Goal: Answer question/provide support

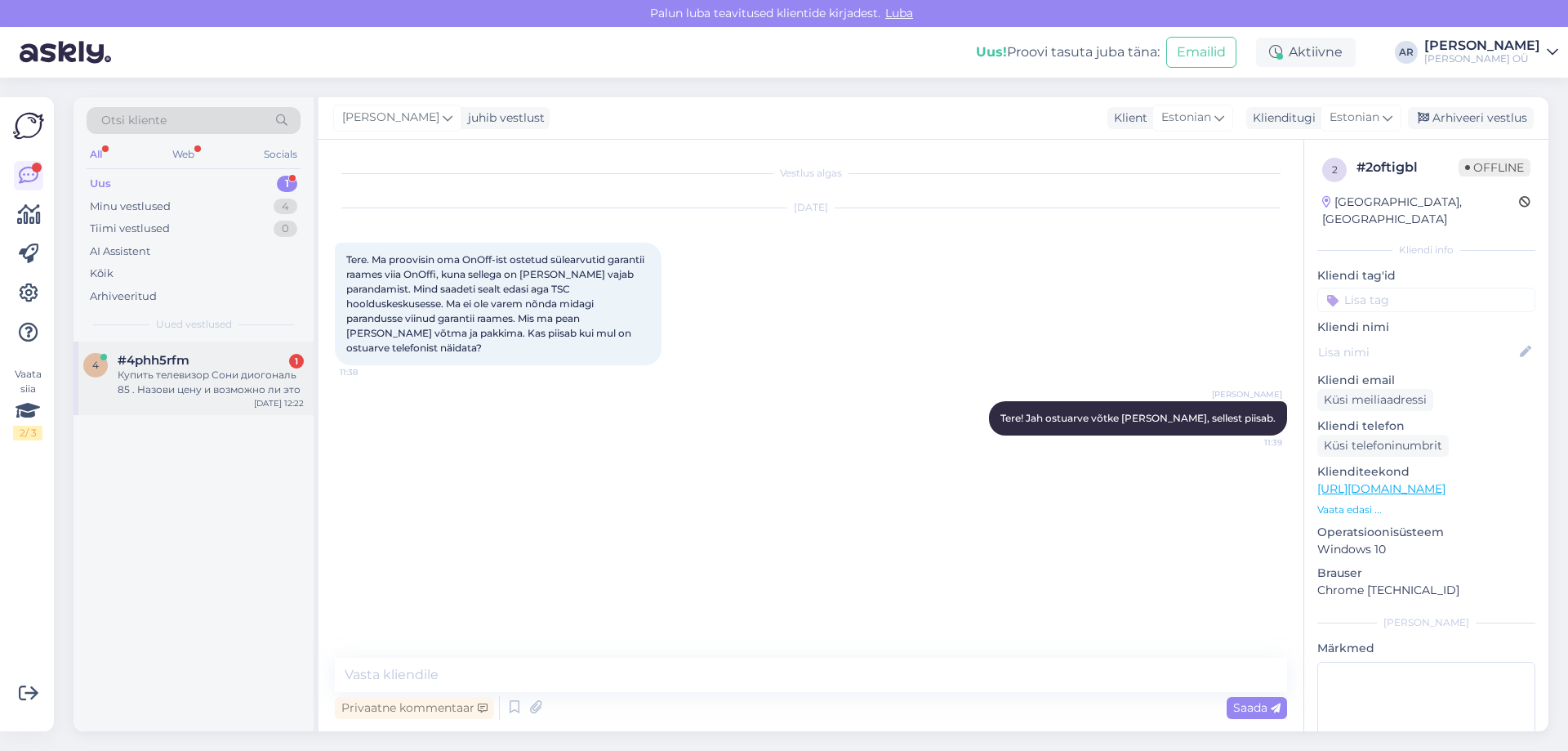
click at [214, 384] on div "Купить телевизор Сони диогональ 85 . Назови цену и возможно ли это" at bounding box center [211, 382] width 186 height 30
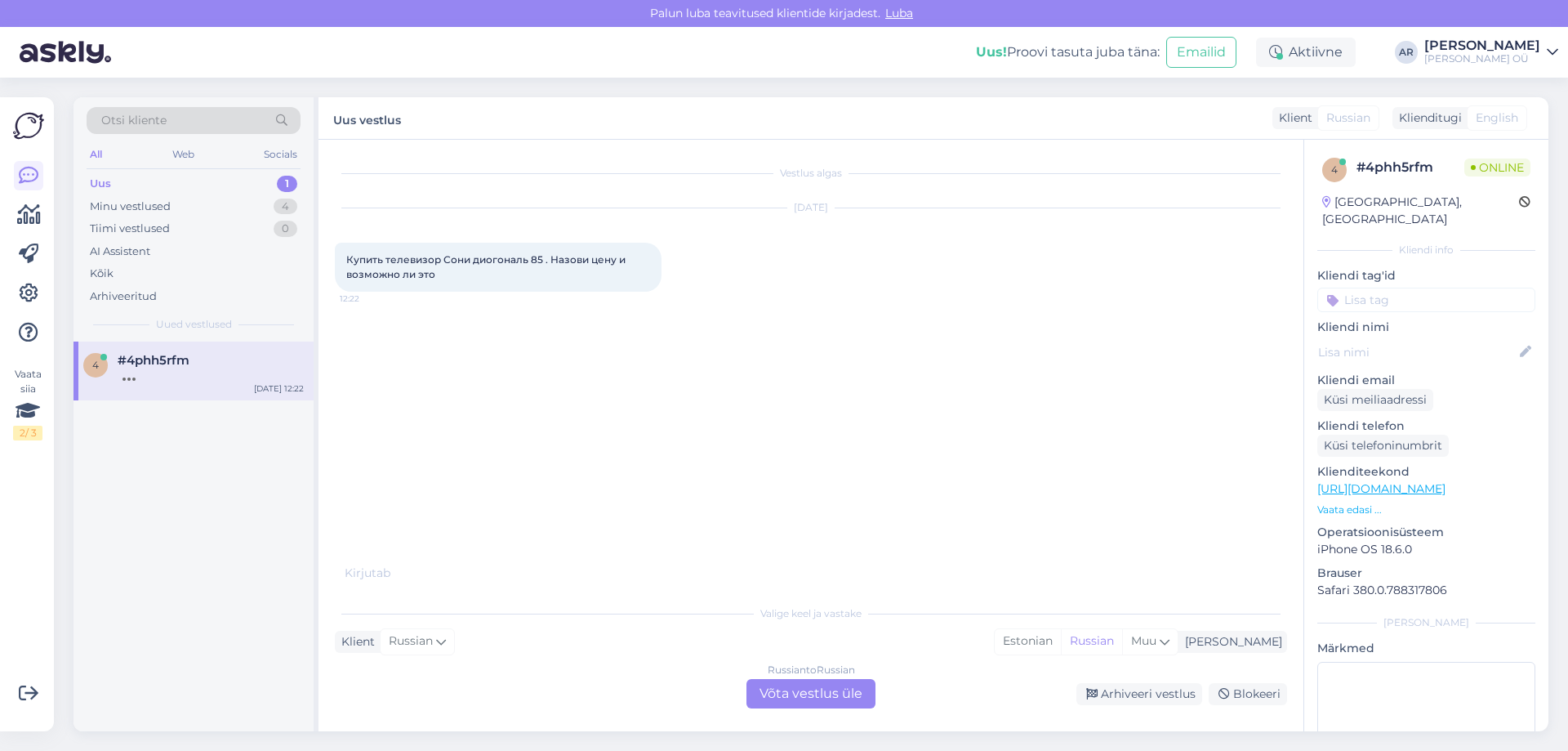
click at [771, 688] on div "Russian to Russian Võta vestlus üle" at bounding box center [811, 693] width 129 height 30
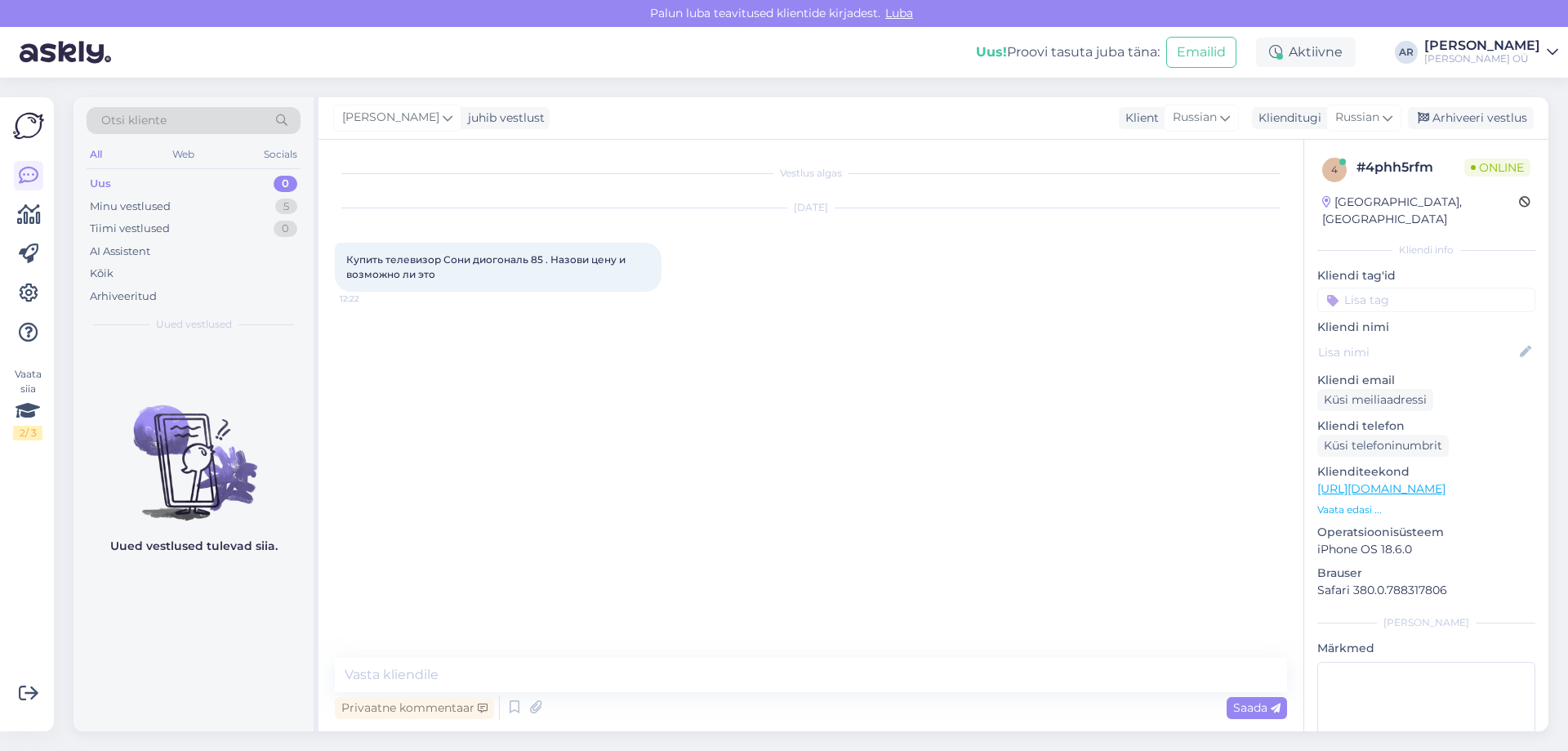
click at [1415, 481] on link "[URL][DOMAIN_NAME]" at bounding box center [1381, 488] width 128 height 14
click at [667, 662] on textarea at bounding box center [811, 675] width 952 height 34
type textarea "Х"
type textarea "Здравствуйте"
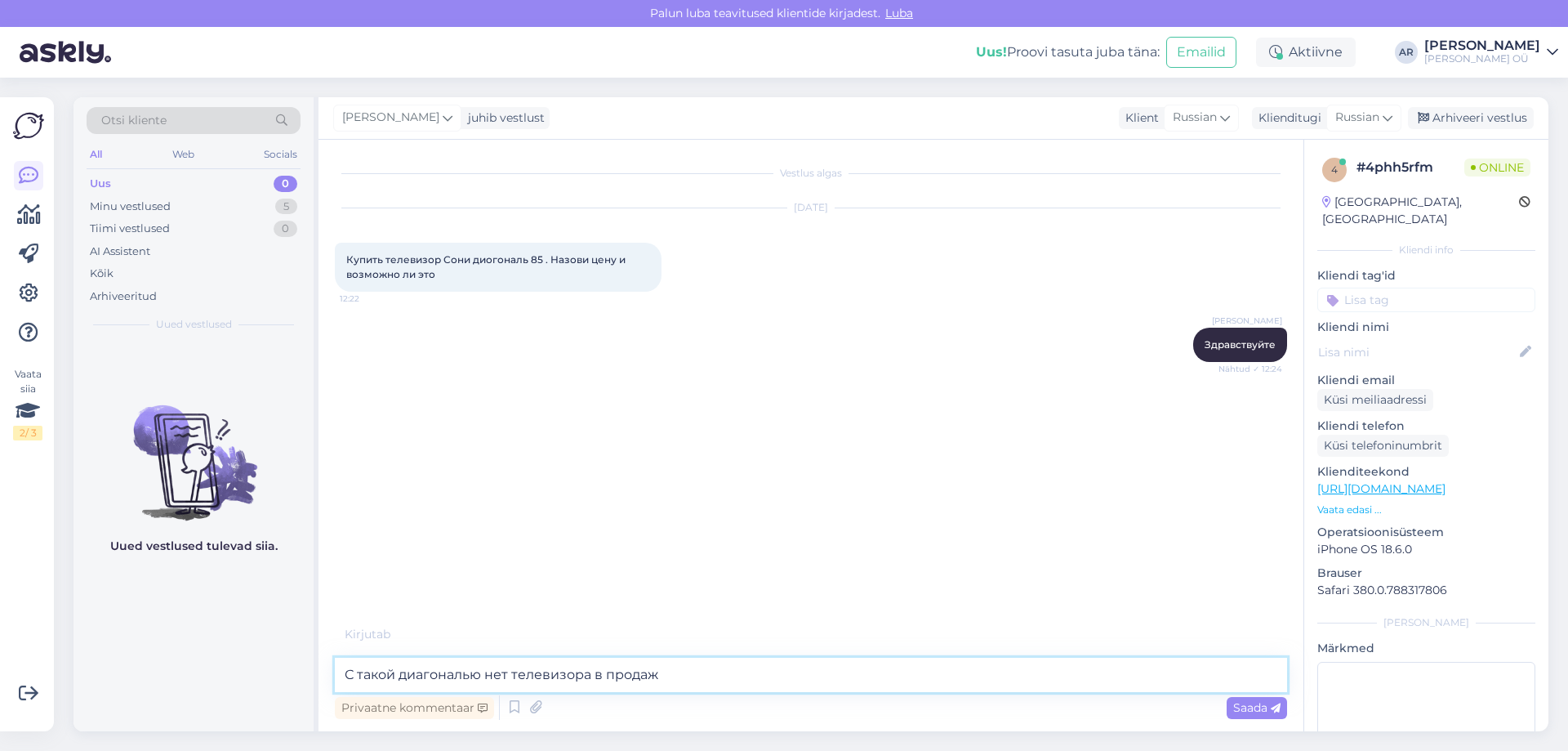
type textarea "С такой диагональю нет телевизора в продаже"
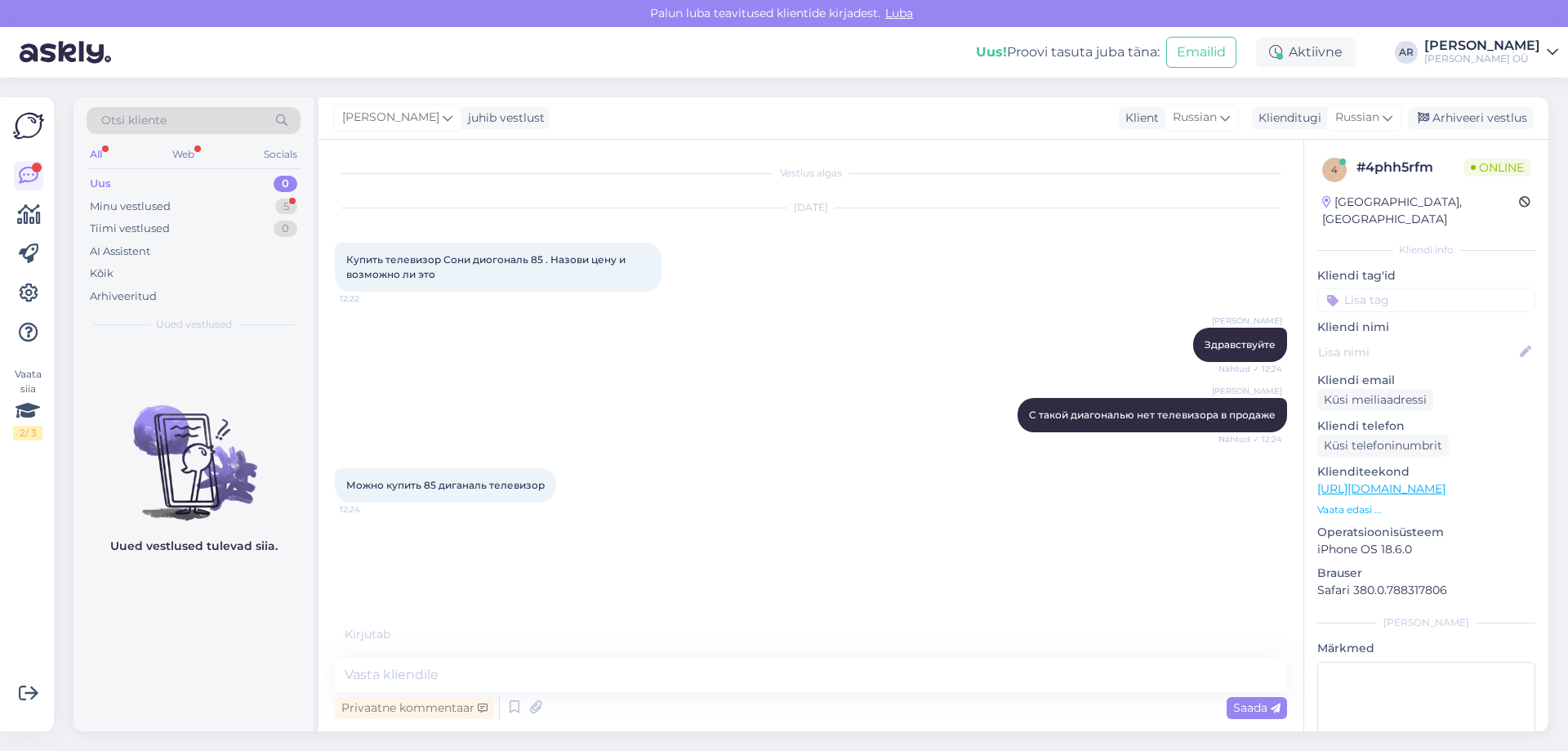
click at [1434, 481] on link "[URL][DOMAIN_NAME]" at bounding box center [1381, 488] width 128 height 14
click at [573, 704] on div "Privaatne kommentaar Saada" at bounding box center [811, 707] width 952 height 31
click at [569, 692] on div "Privaatne kommentaar Saada" at bounding box center [811, 707] width 952 height 31
click at [569, 677] on textarea at bounding box center [811, 675] width 952 height 34
type textarea "77"
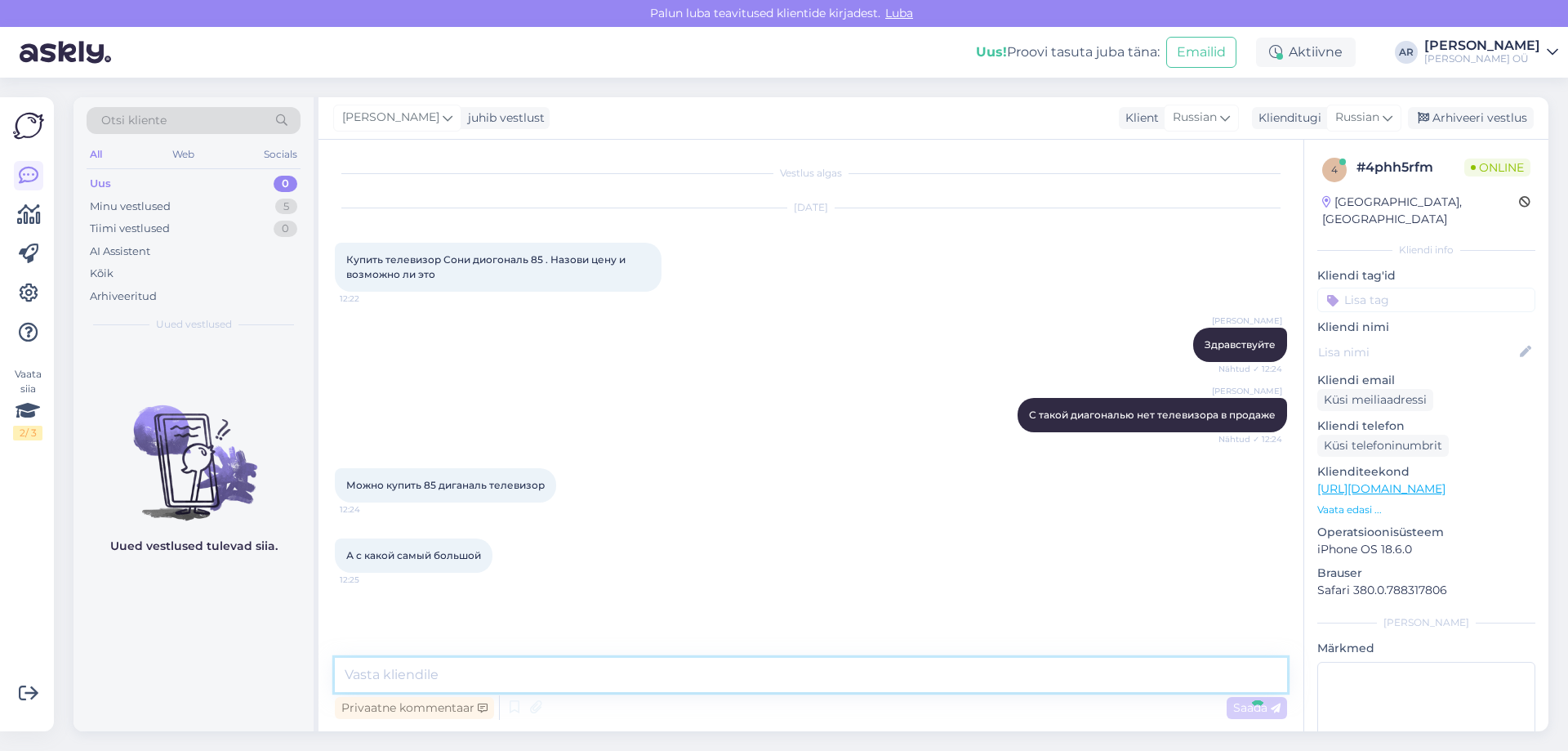
scroll to position [18, 0]
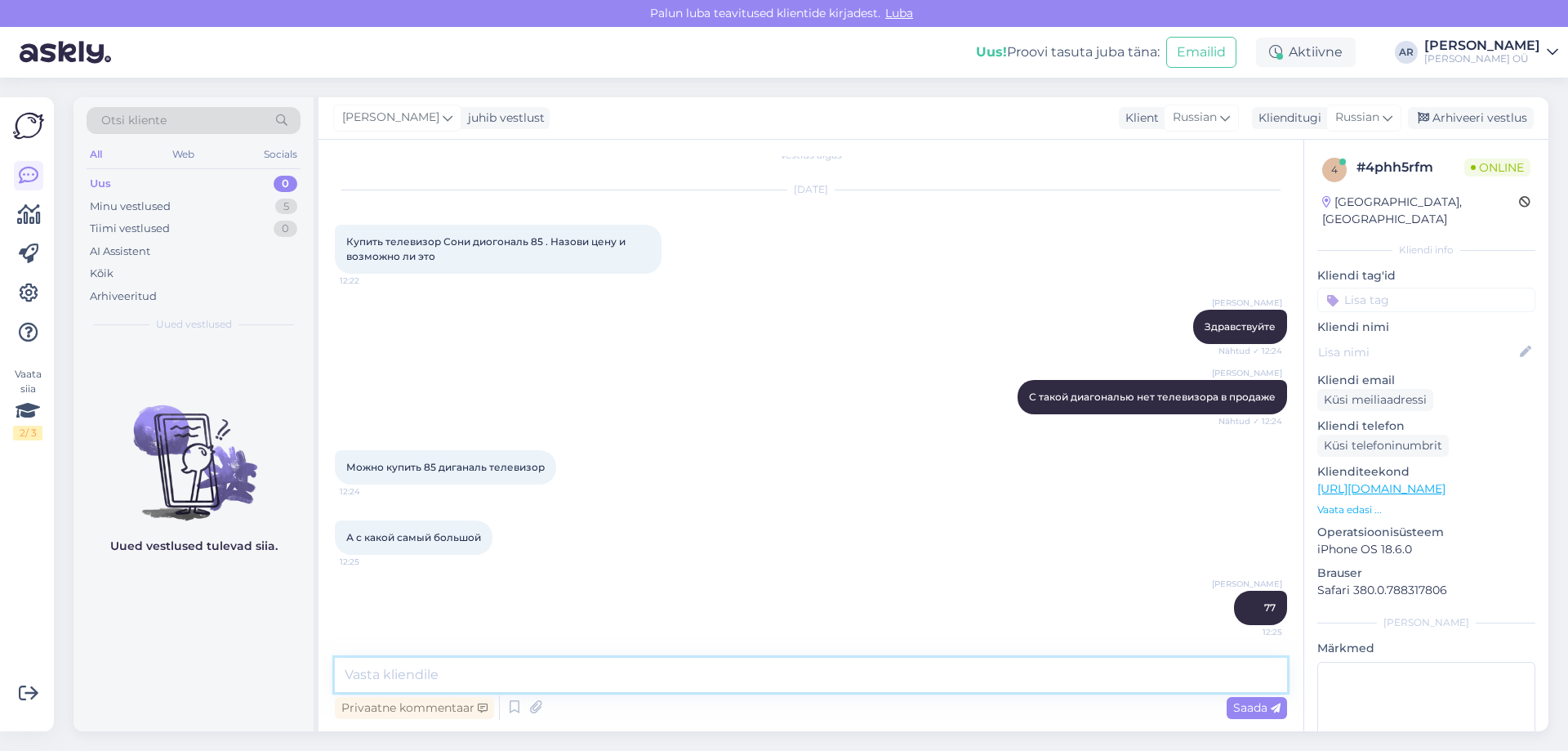
click at [533, 683] on textarea at bounding box center [811, 675] width 952 height 34
paste textarea "[URL][DOMAIN_NAME]"
type textarea "[URL][DOMAIN_NAME]"
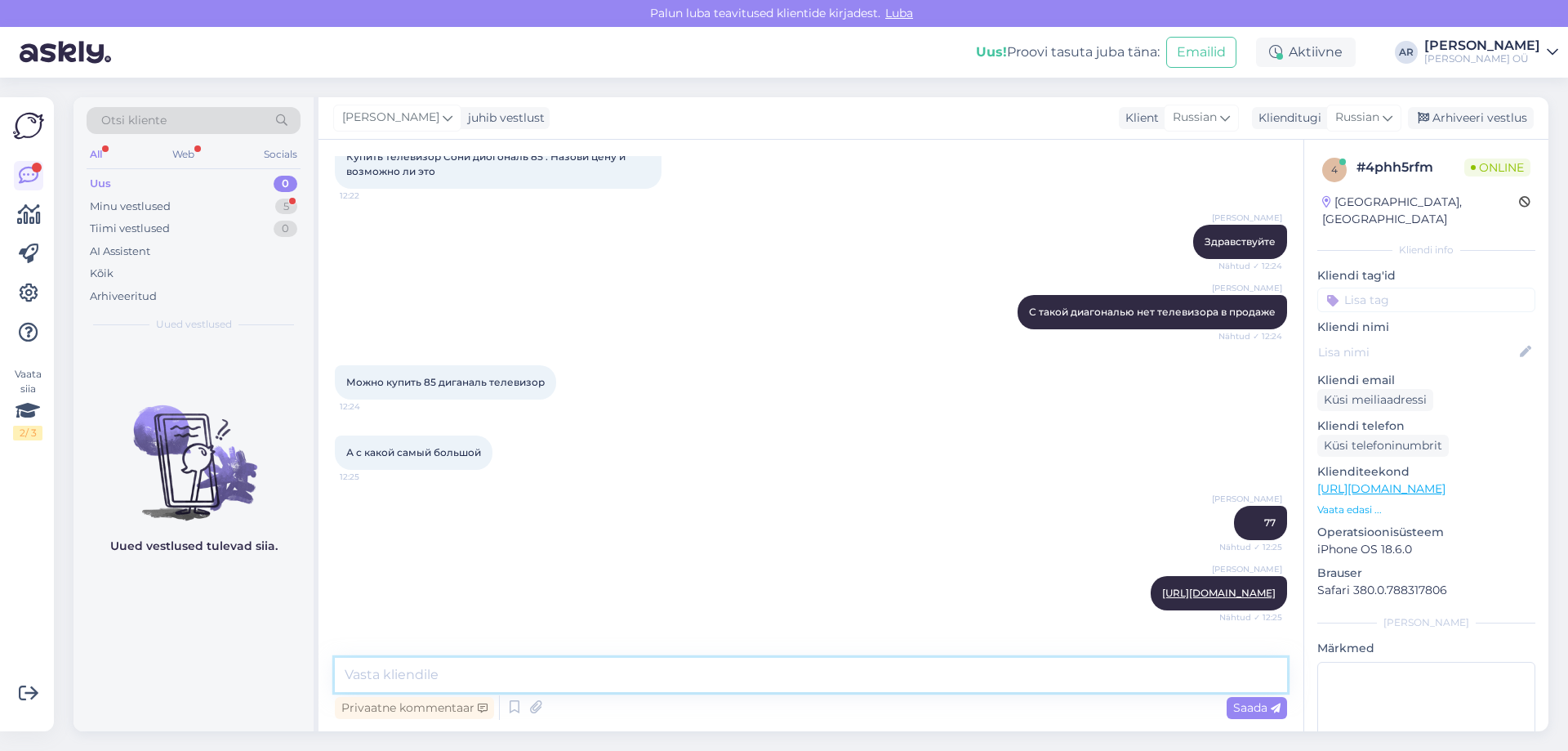
scroll to position [173, 0]
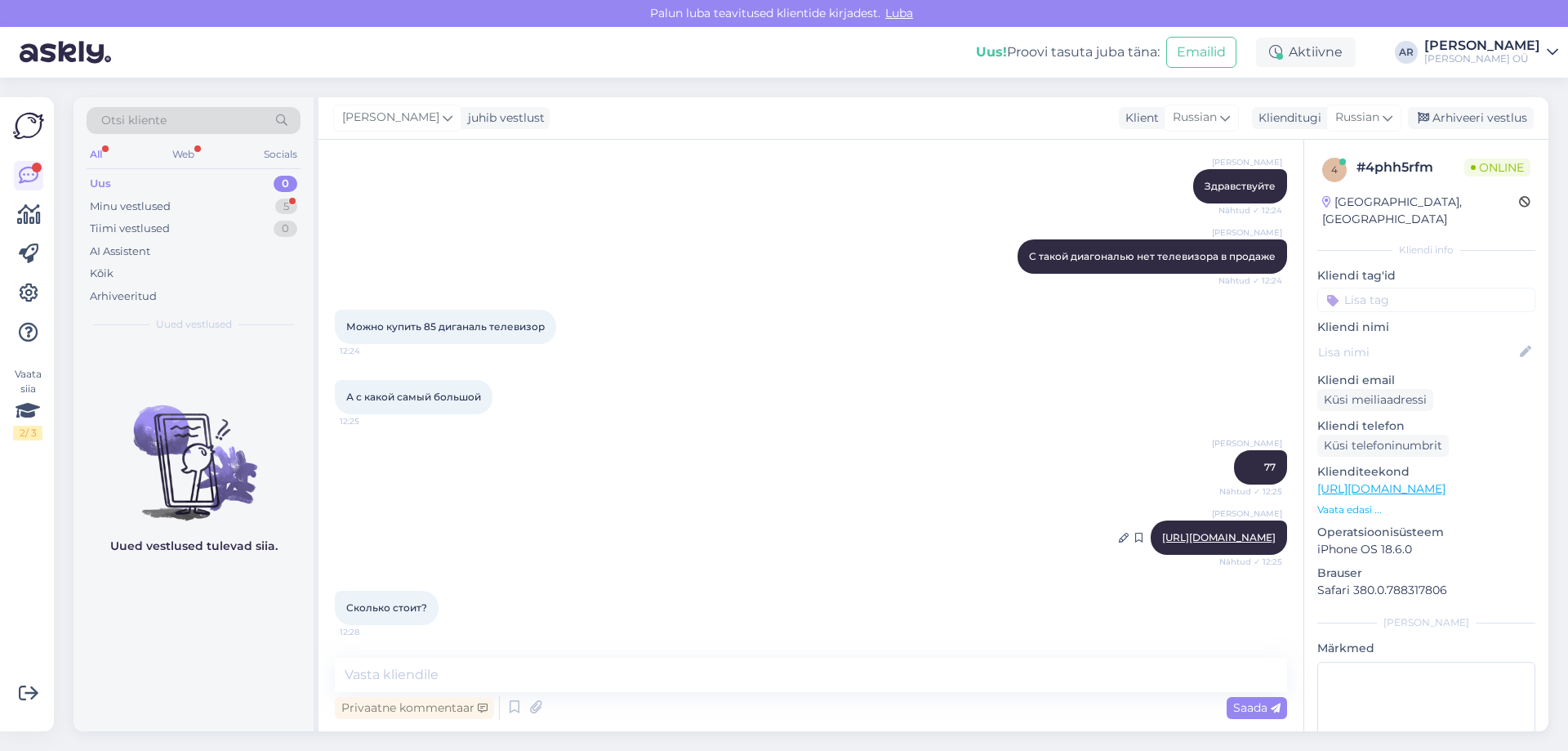
click at [1162, 531] on link "[URL][DOMAIN_NAME]" at bounding box center [1218, 537] width 114 height 13
click at [865, 670] on textarea at bounding box center [811, 675] width 952 height 34
type textarea "2899 евро"
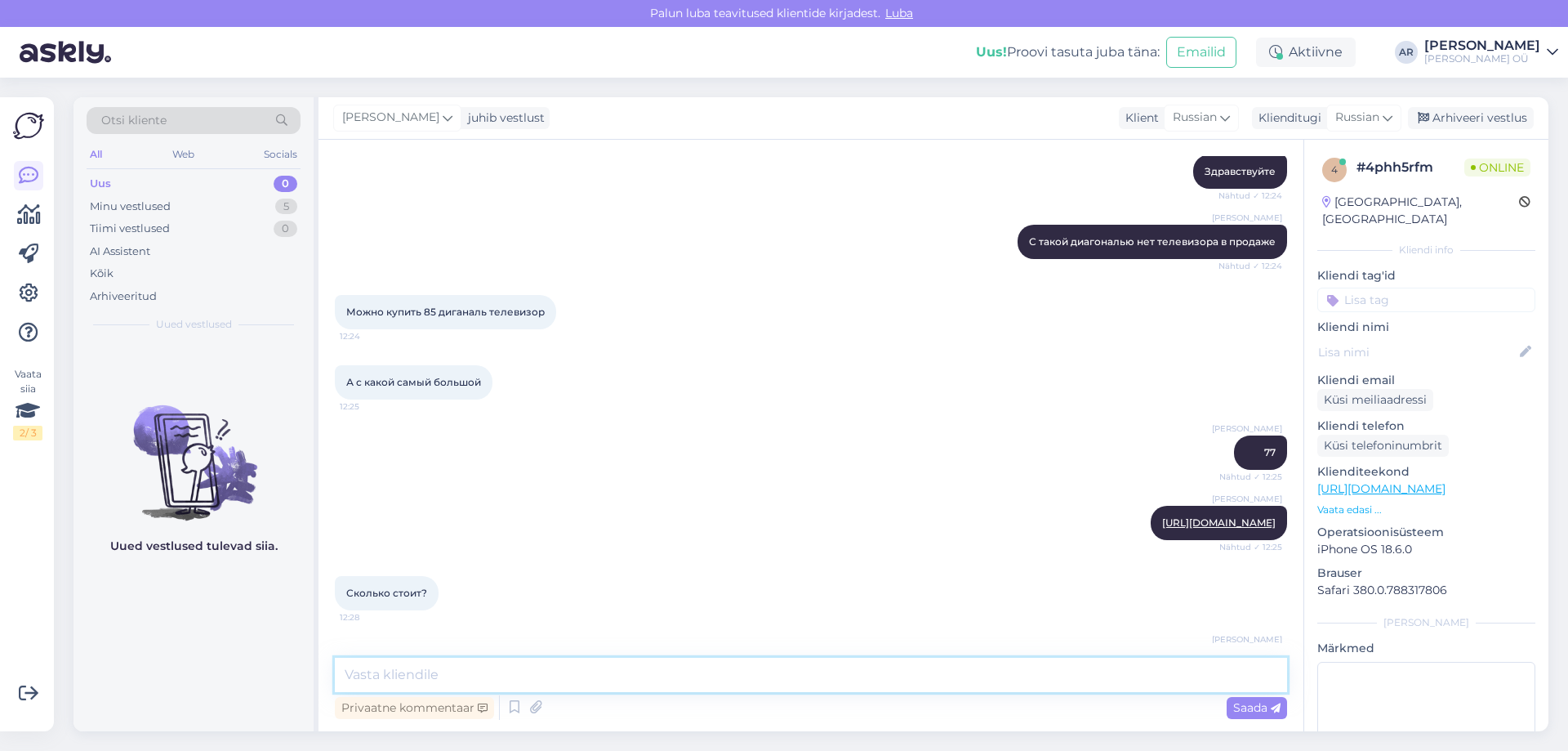
scroll to position [243, 0]
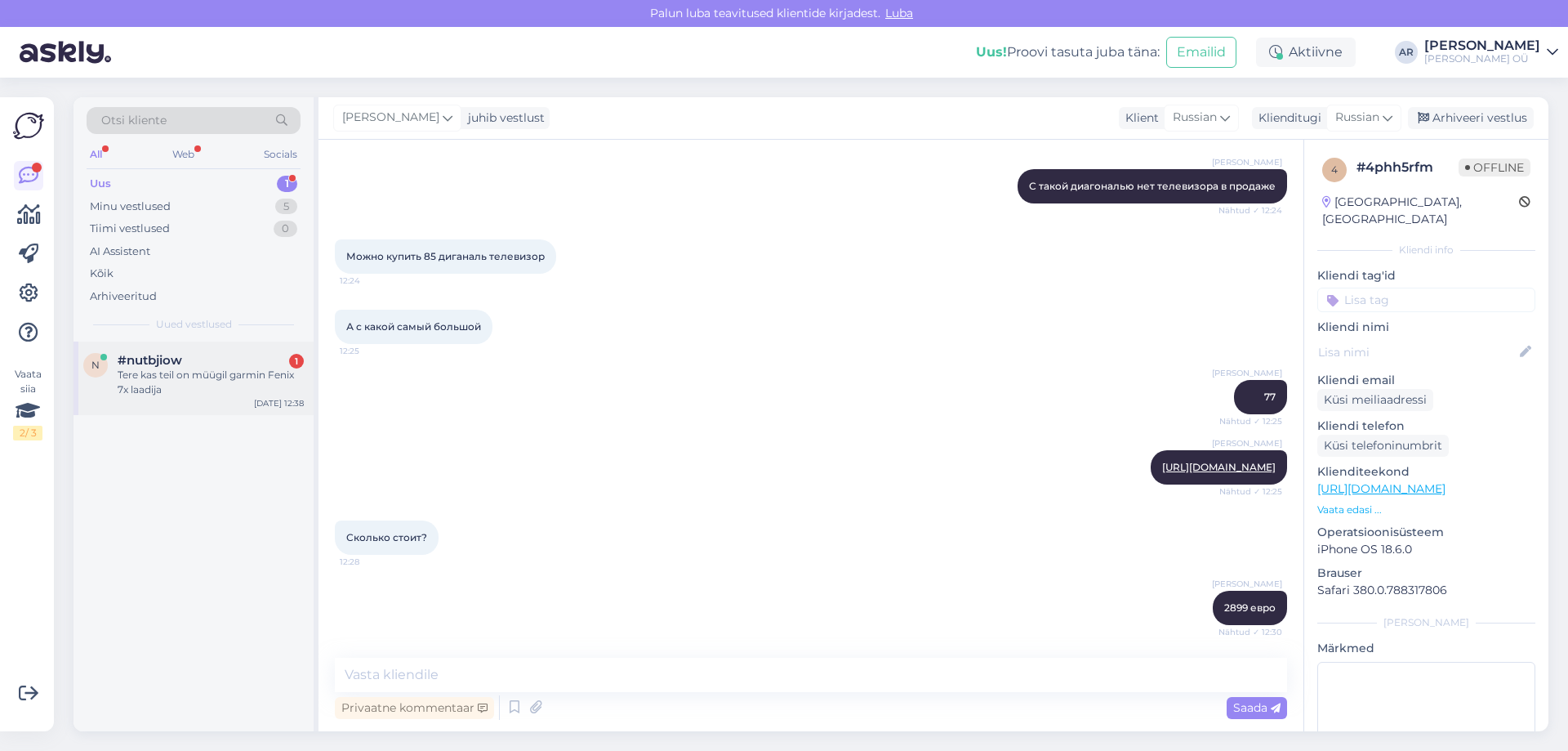
click at [241, 350] on div "n #nutbjiow 1 Tere kas teil on müügil garmin Fenix 7x laadija [DATE] 12:38" at bounding box center [193, 378] width 240 height 73
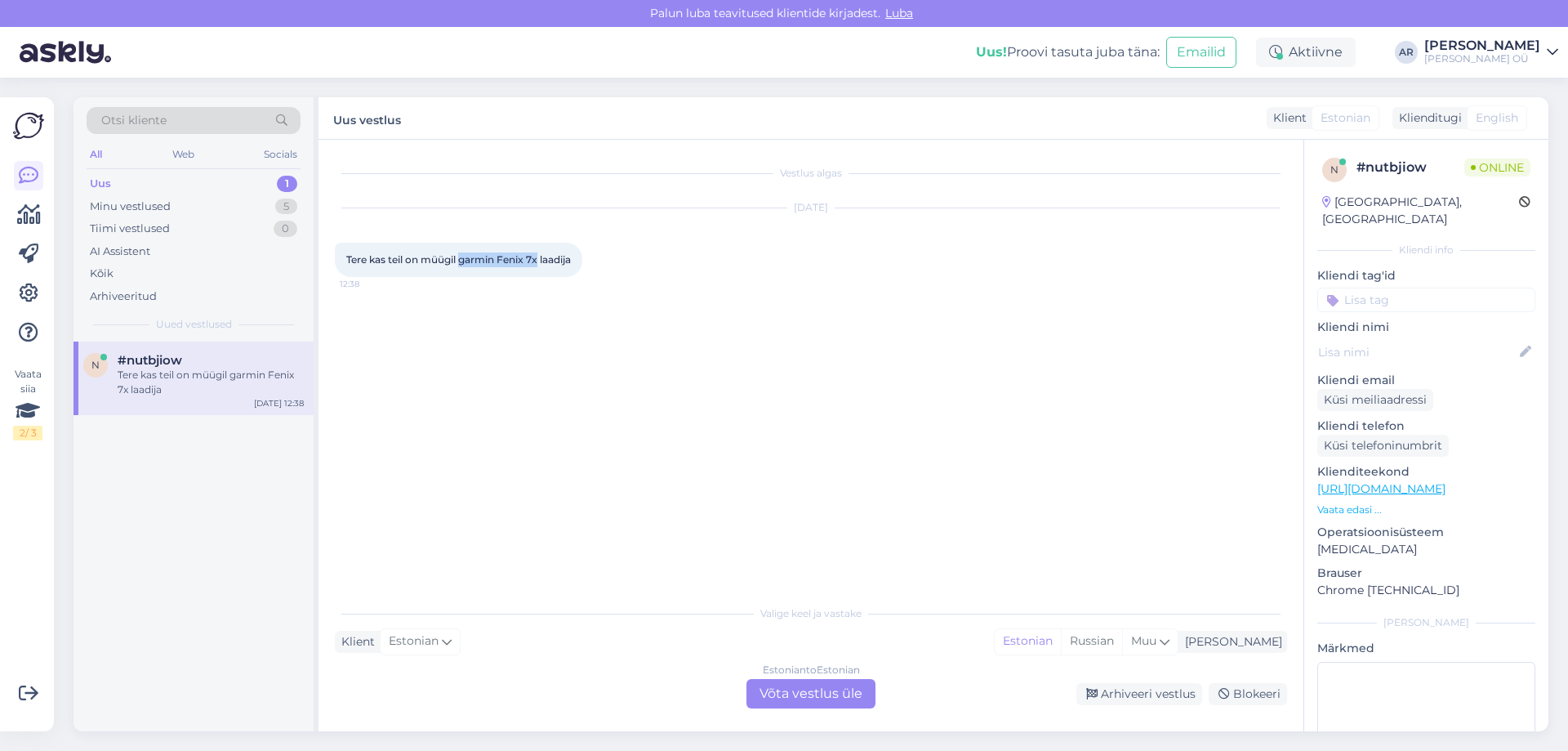
drag, startPoint x: 539, startPoint y: 256, endPoint x: 463, endPoint y: 270, distance: 77.3
click at [463, 270] on div "Tere kas teil on müügil garmin Fenix 7x laadija 12:38" at bounding box center [459, 259] width 248 height 34
copy span "garmin Fenix 7x"
click at [1443, 481] on link "[URL][DOMAIN_NAME]" at bounding box center [1381, 488] width 128 height 14
click at [753, 691] on div "Estonian to Estonian Võta vestlus üle" at bounding box center [811, 693] width 129 height 30
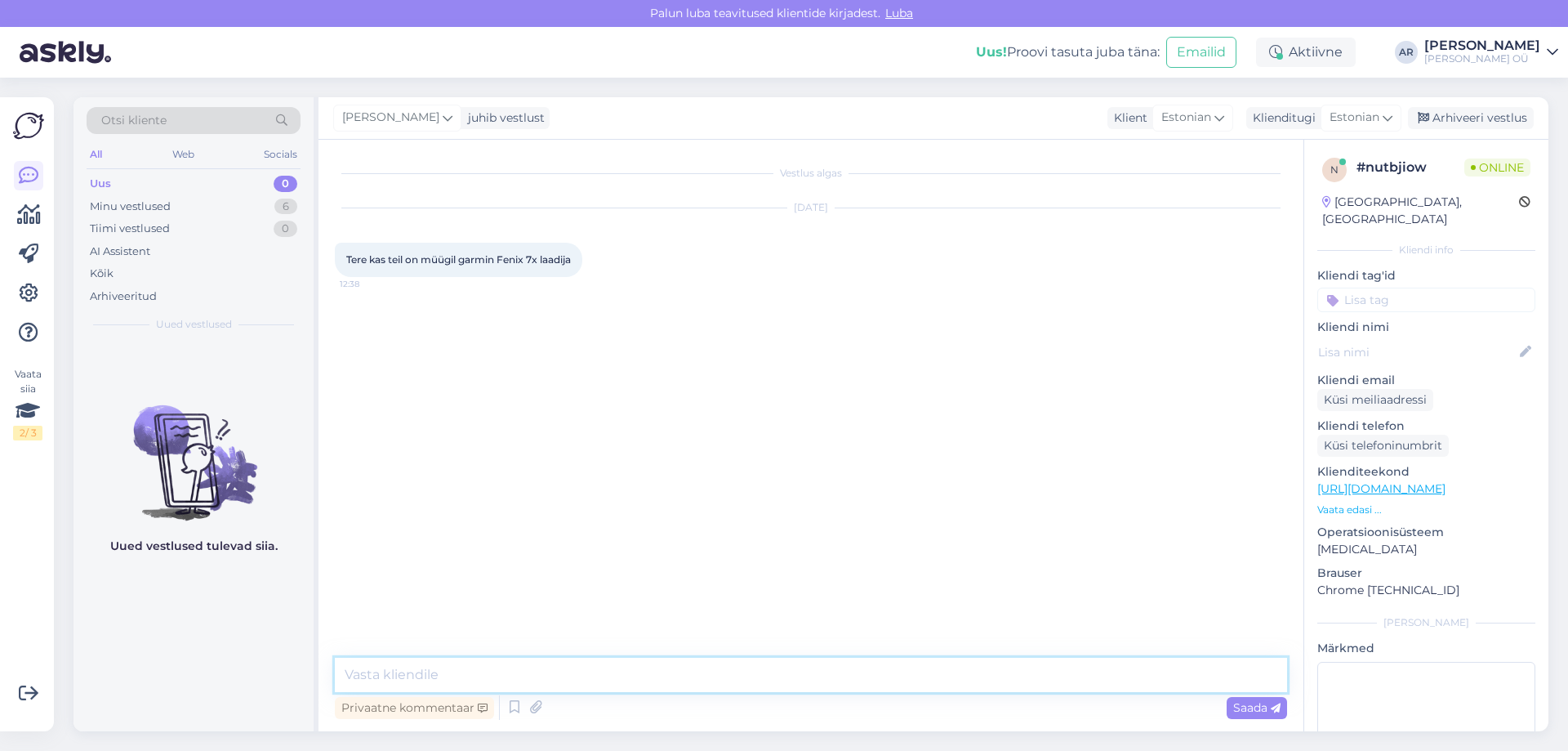
click at [683, 662] on textarea at bounding box center [811, 675] width 952 height 34
type textarea "Tere! Kahjuks ei ole"
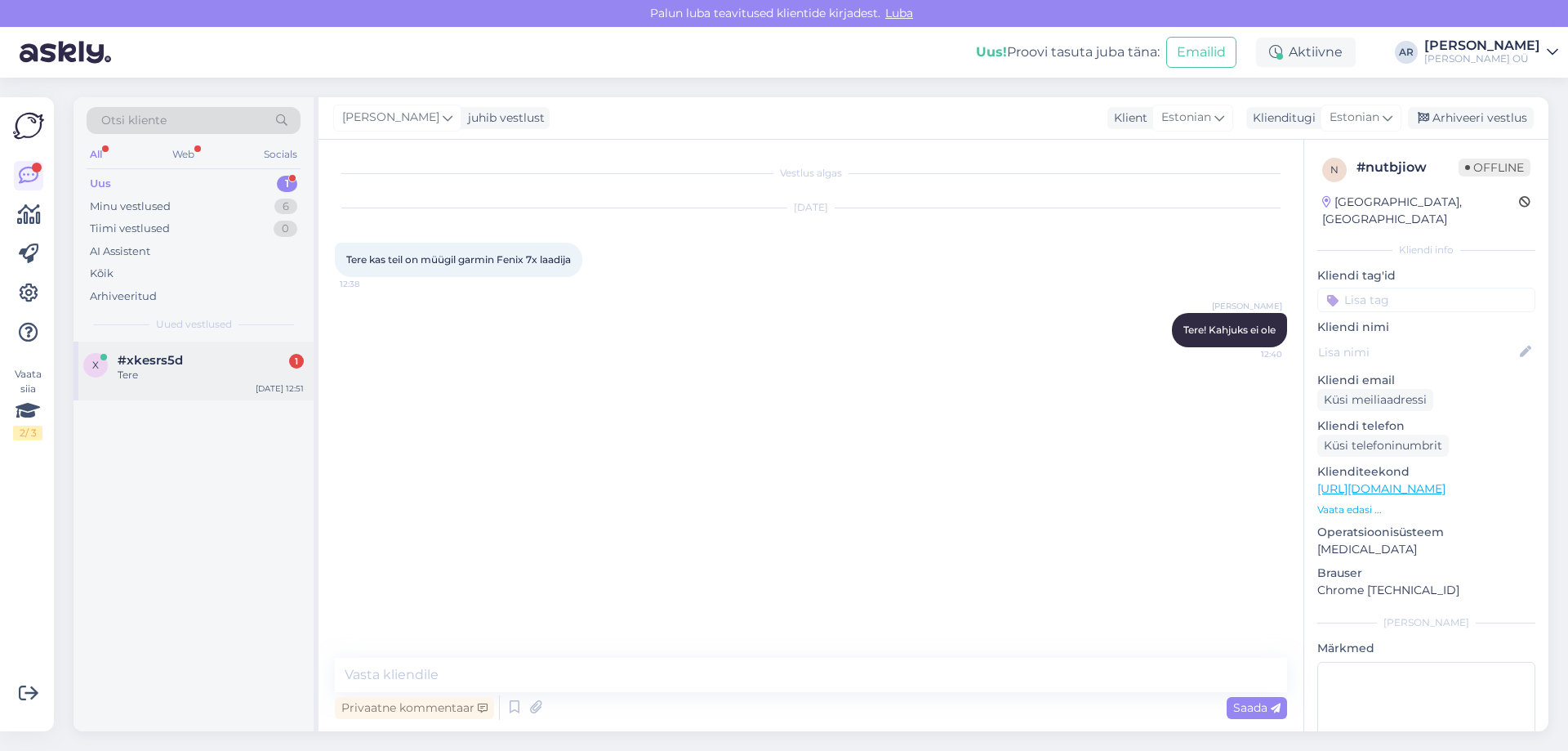
click at [194, 384] on div "x #xkesrs5d 1 Tere [DATE] 12:51" at bounding box center [193, 371] width 240 height 59
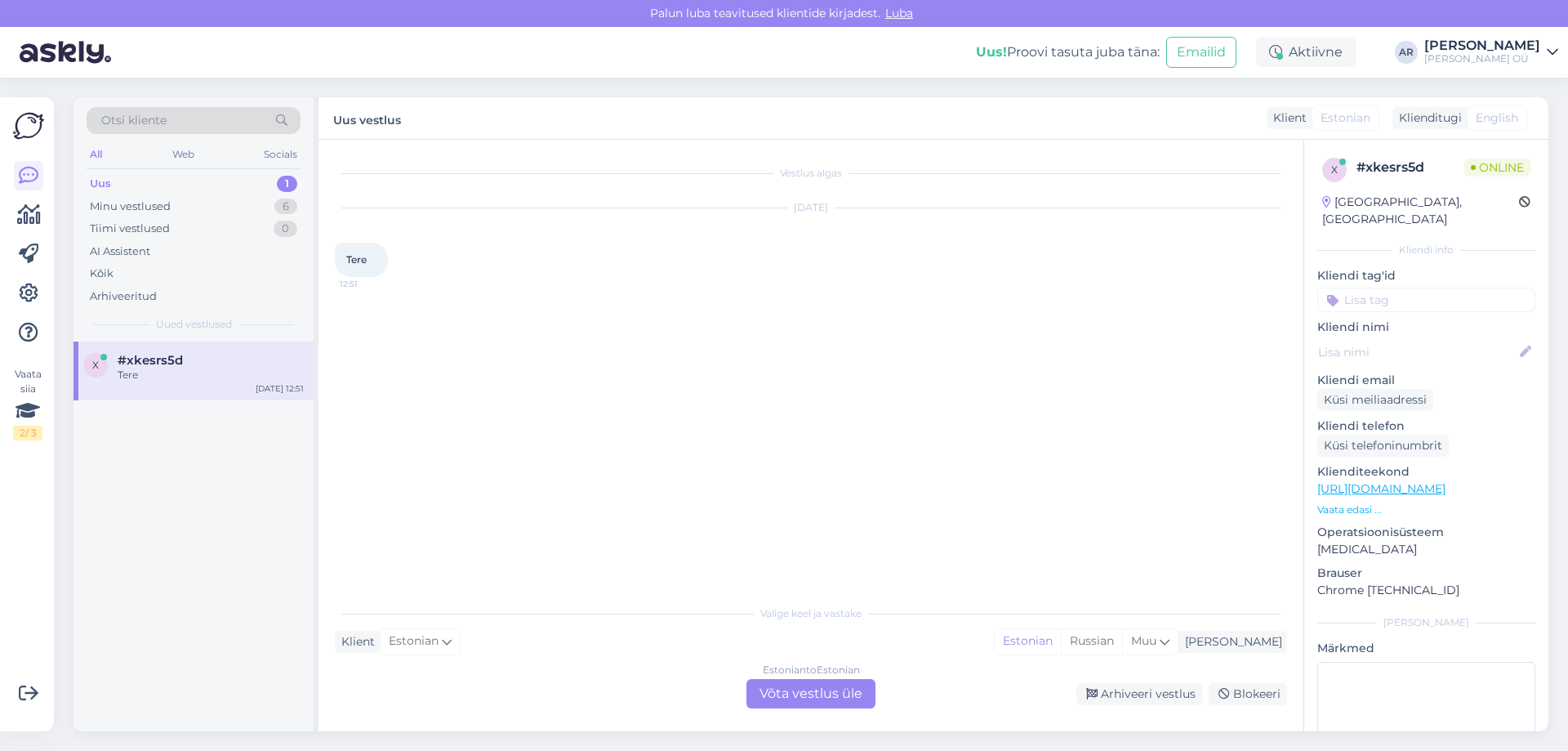
click at [805, 671] on div "Estonian to Estonian" at bounding box center [811, 670] width 97 height 14
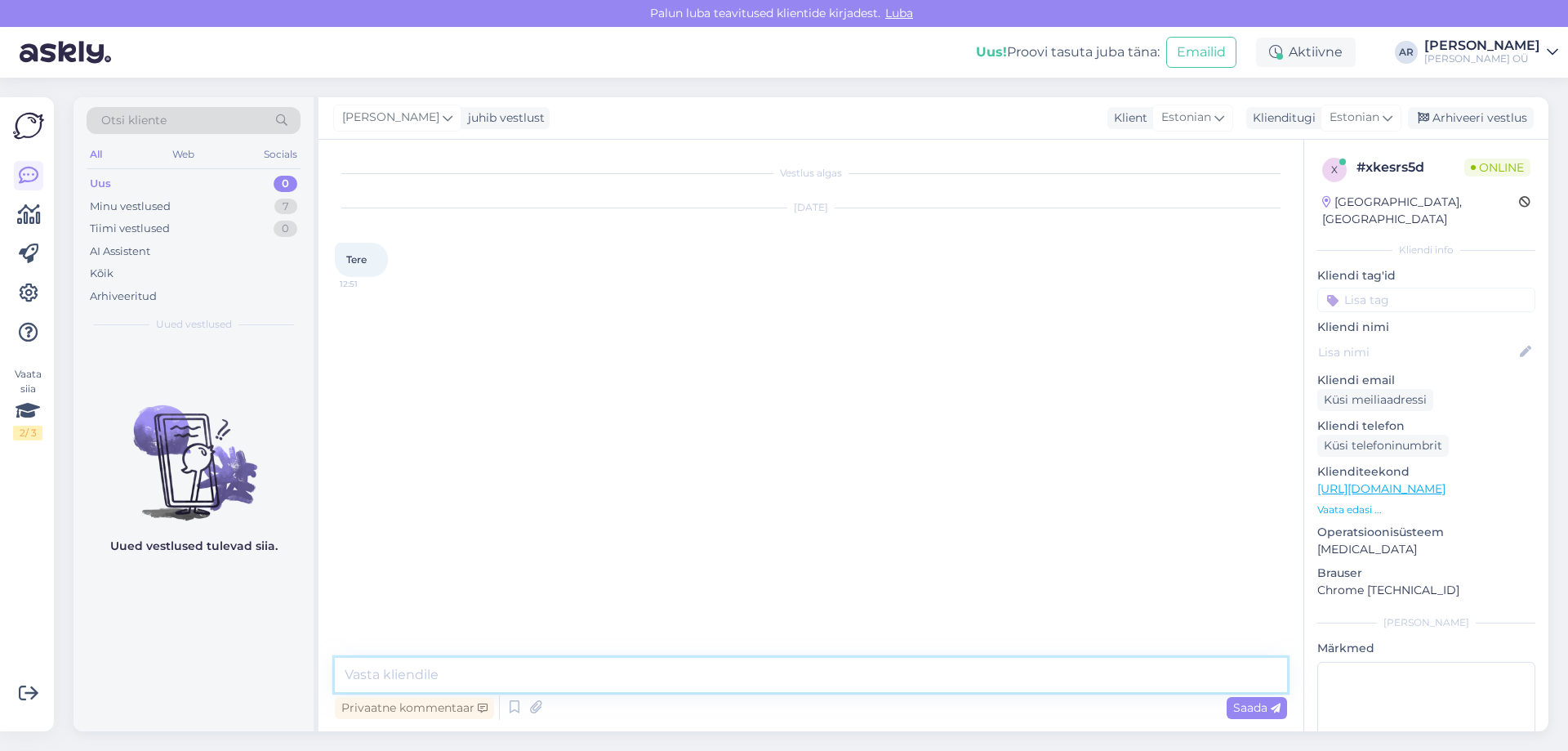
click at [809, 688] on textarea at bounding box center [811, 675] width 952 height 34
type textarea "Tere!"
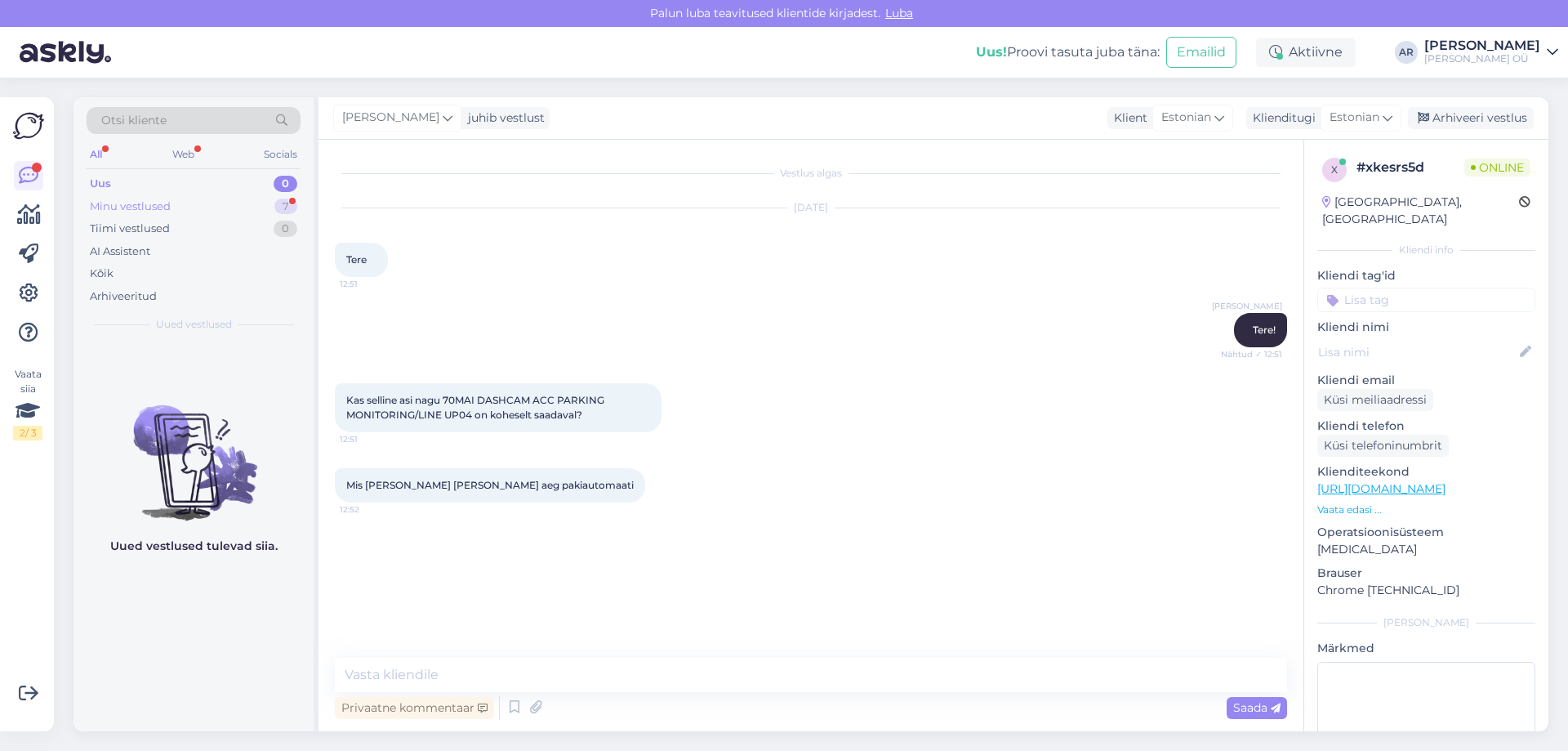
click at [137, 208] on div "Minu vestlused" at bounding box center [131, 207] width 80 height 16
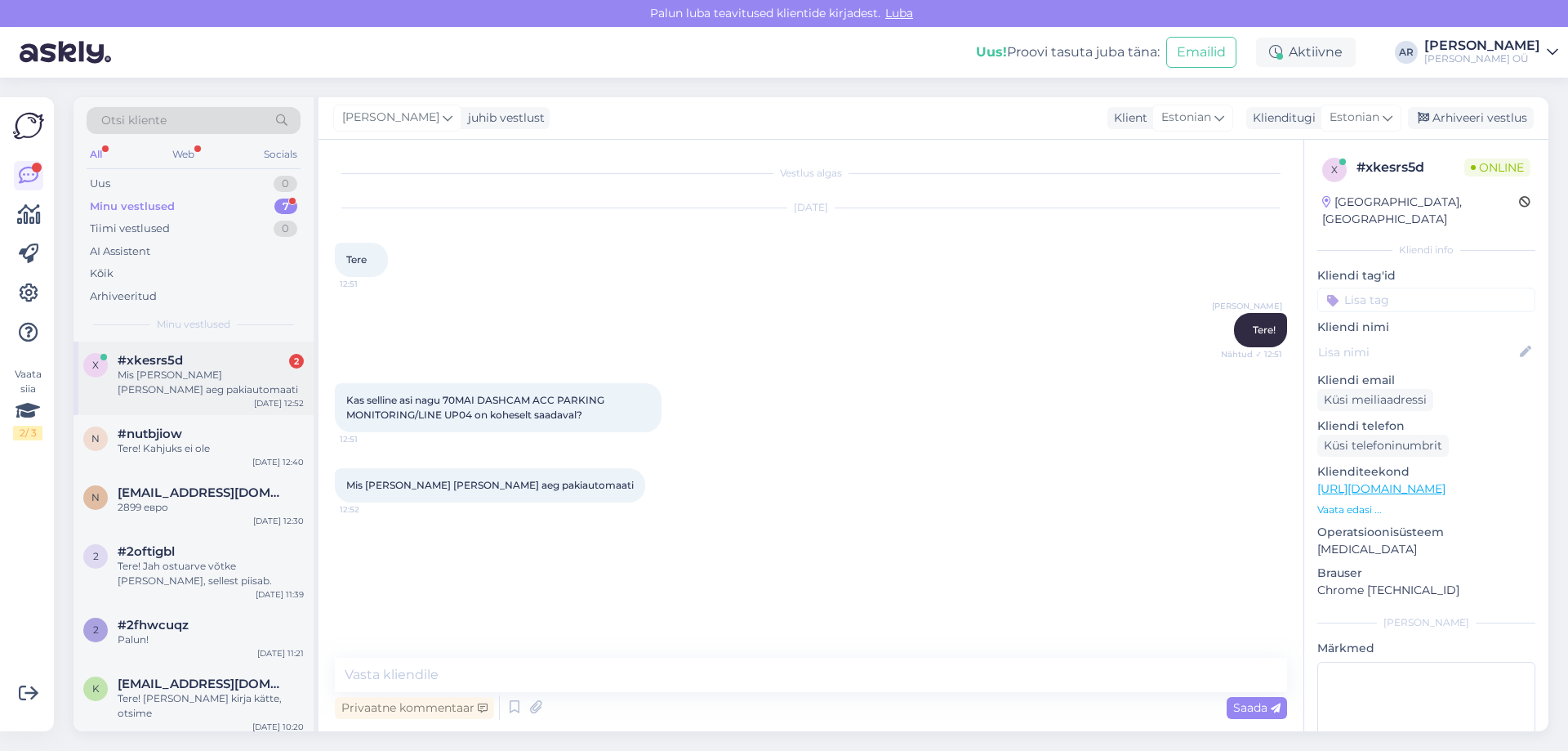
drag, startPoint x: 252, startPoint y: 374, endPoint x: 250, endPoint y: 363, distance: 11.2
click at [250, 363] on div "#xkesrs5d 2 Mis [PERSON_NAME] [PERSON_NAME] aeg pakiautomaati" at bounding box center [211, 375] width 186 height 44
drag, startPoint x: 448, startPoint y: 398, endPoint x: 649, endPoint y: 405, distance: 201.1
click at [649, 405] on div "Kas selline asi nagu 70MAI DASHCAM ACC PARKING MONITORING/LINE UP04 on koheselt…" at bounding box center [498, 408] width 326 height 49
click at [1360, 481] on link "[URL][DOMAIN_NAME]" at bounding box center [1381, 488] width 128 height 14
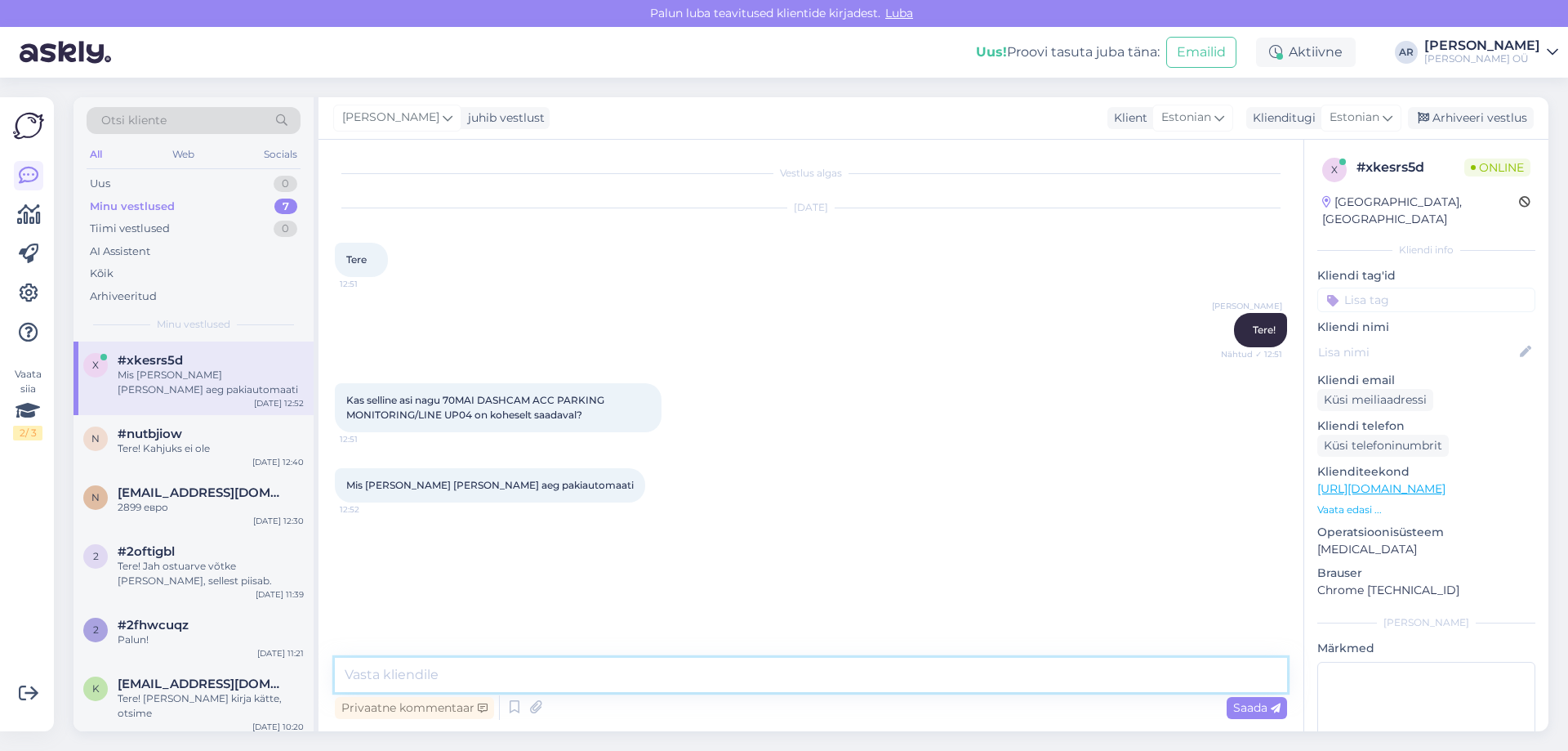
click at [535, 671] on textarea at bounding box center [811, 675] width 952 height 34
click at [535, 672] on textarea at bounding box center [811, 675] width 952 height 34
type textarea "3-7 tööpaeva, tellitav toode"
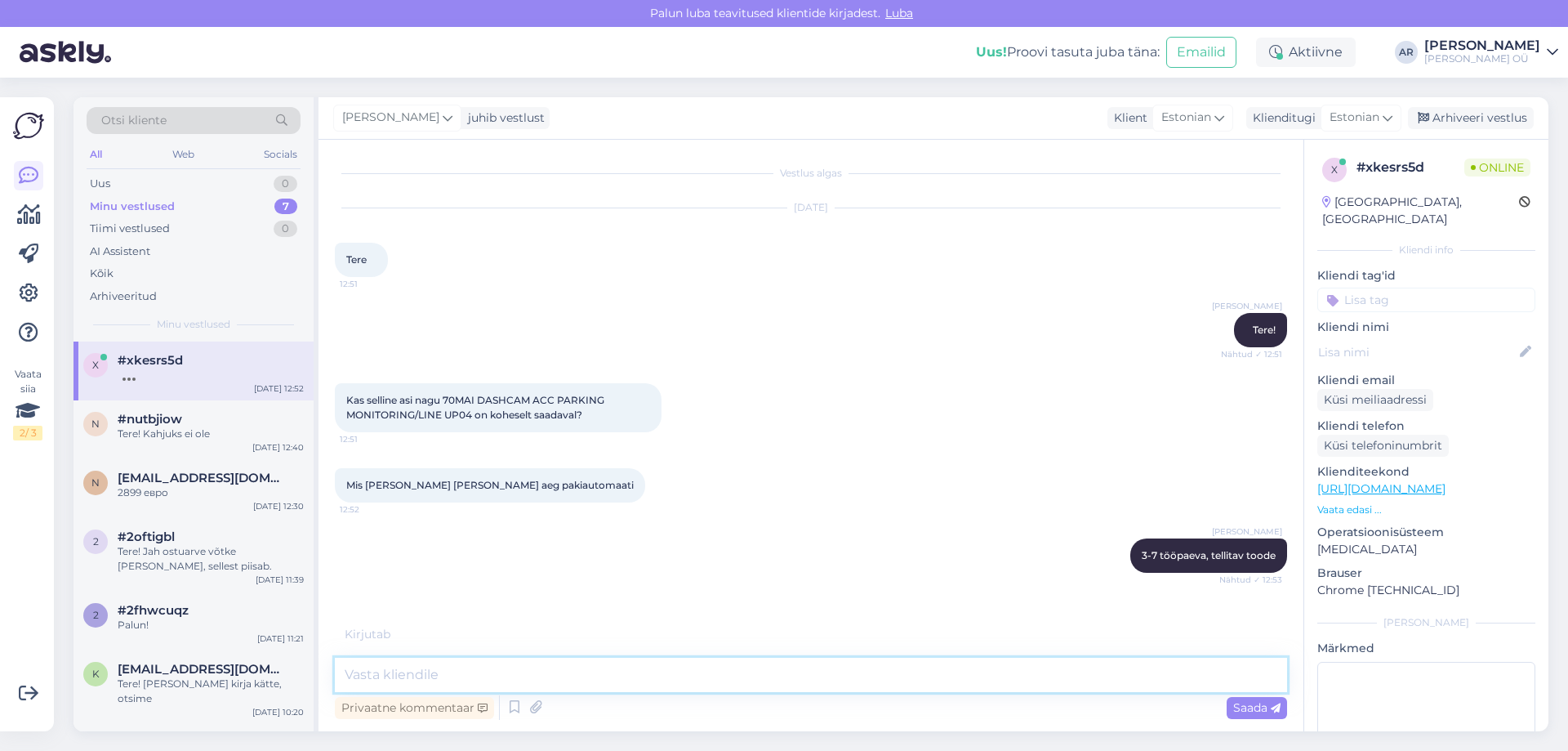
scroll to position [18, 0]
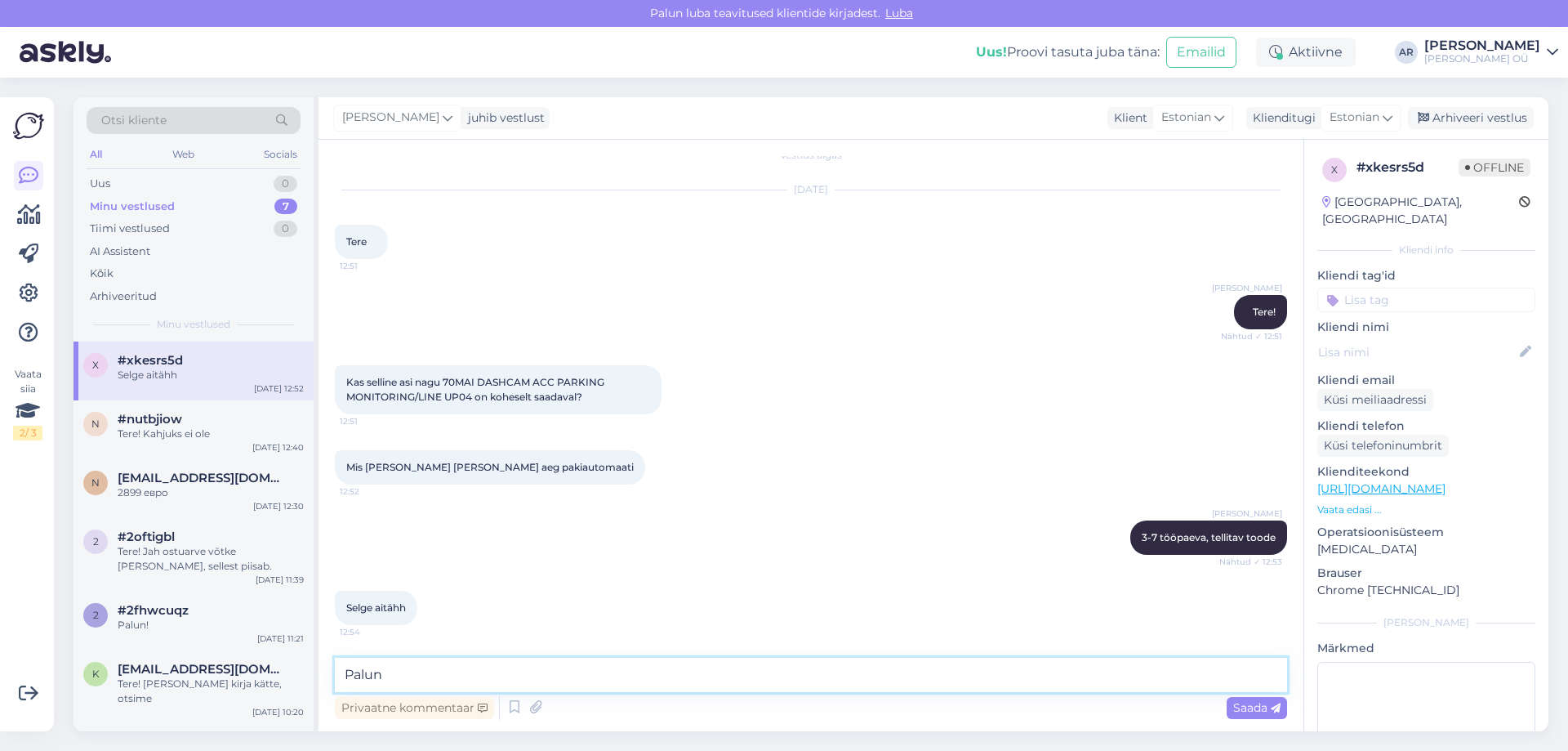
type textarea "Palun!"
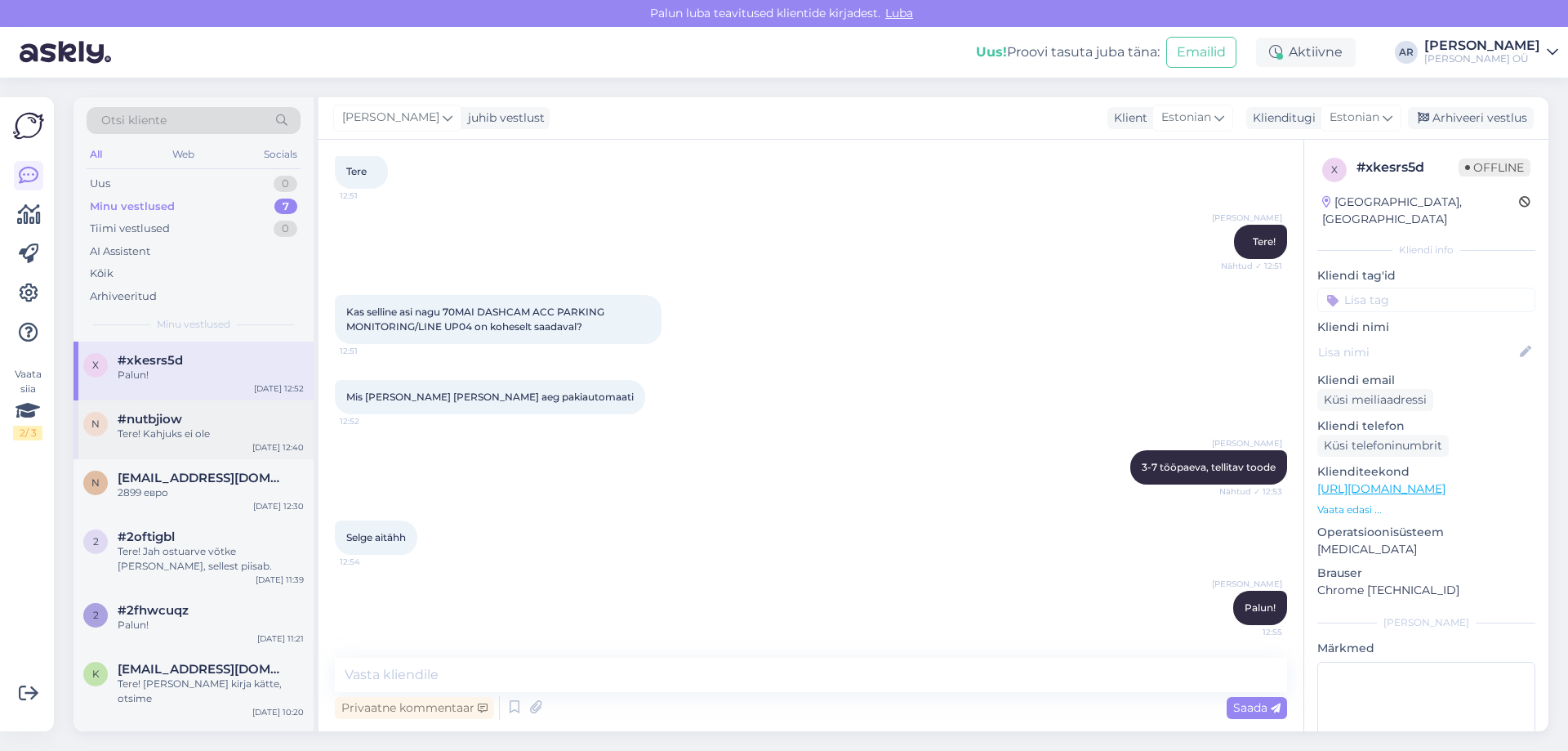
click at [207, 457] on div "n #nutbjiow Tere! Kahjuks ei ole [DATE] 12:40" at bounding box center [193, 430] width 240 height 59
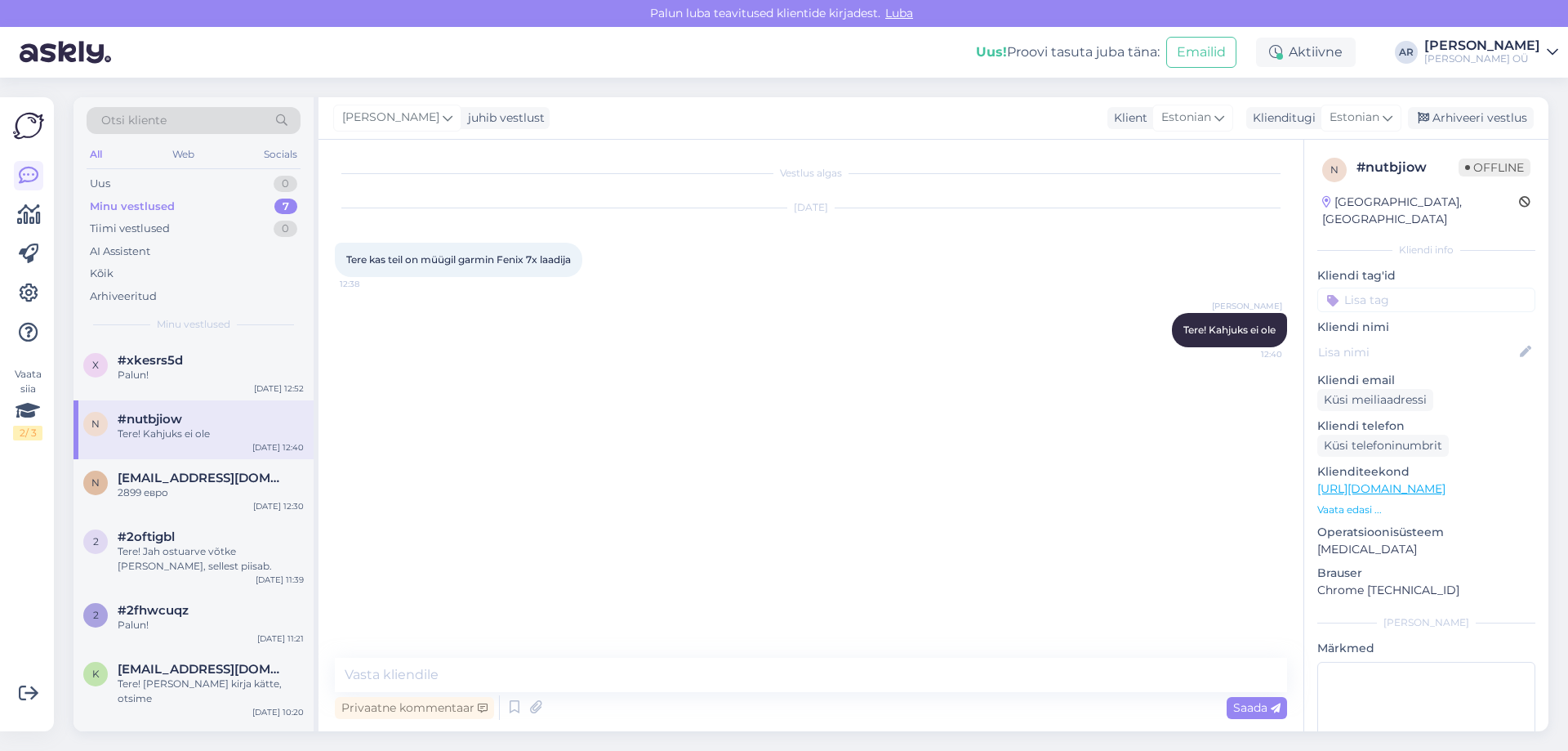
click at [1466, 132] on div "[PERSON_NAME] juhib vestlust Klient [DEMOGRAPHIC_DATA] Klienditugi [DEMOGRAPHIC…" at bounding box center [933, 119] width 1230 height 43
click at [1469, 125] on div "Arhiveeri vestlus" at bounding box center [1471, 118] width 126 height 22
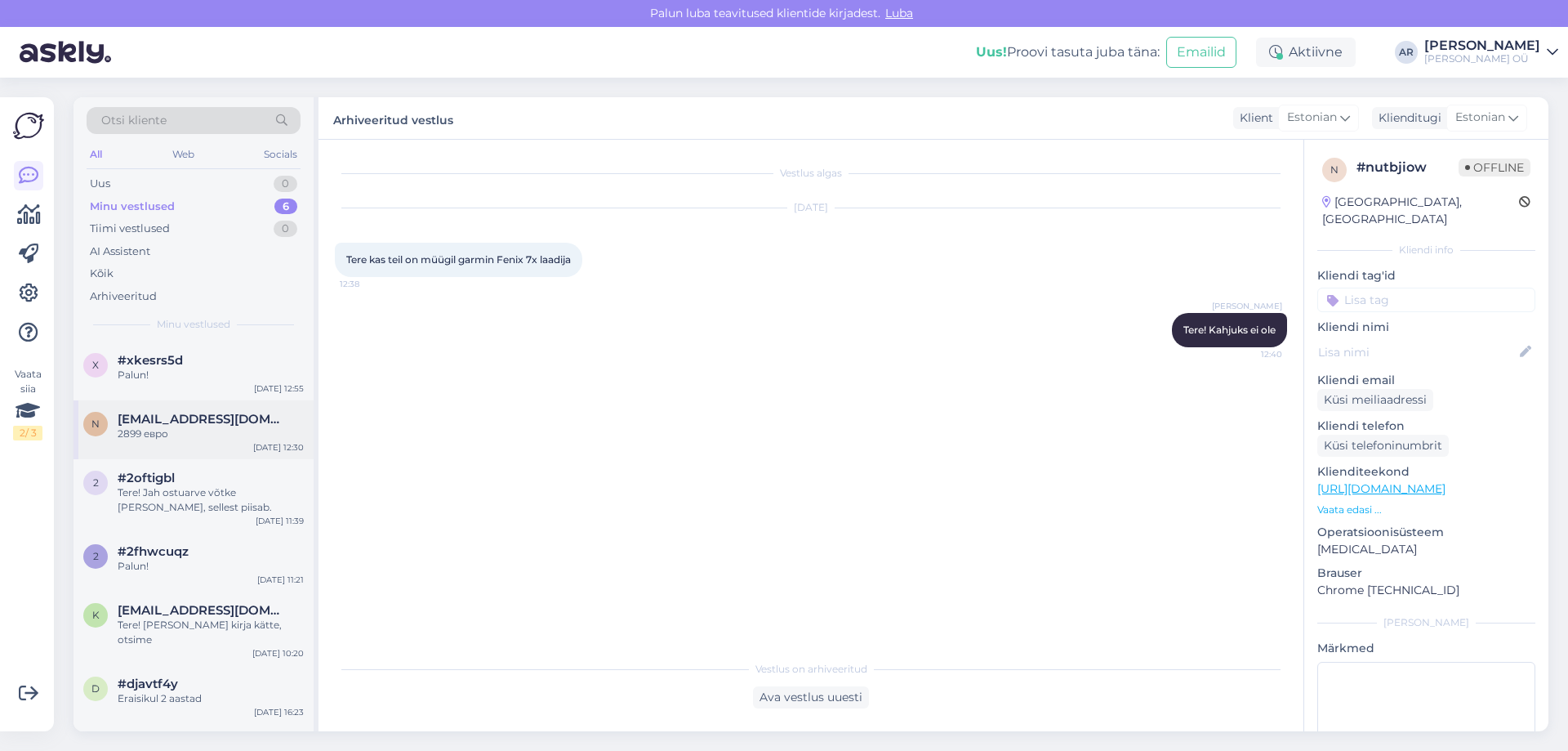
click at [184, 443] on div "n [EMAIL_ADDRESS][DOMAIN_NAME] 2899 евро [DATE] 12:30" at bounding box center [193, 430] width 240 height 59
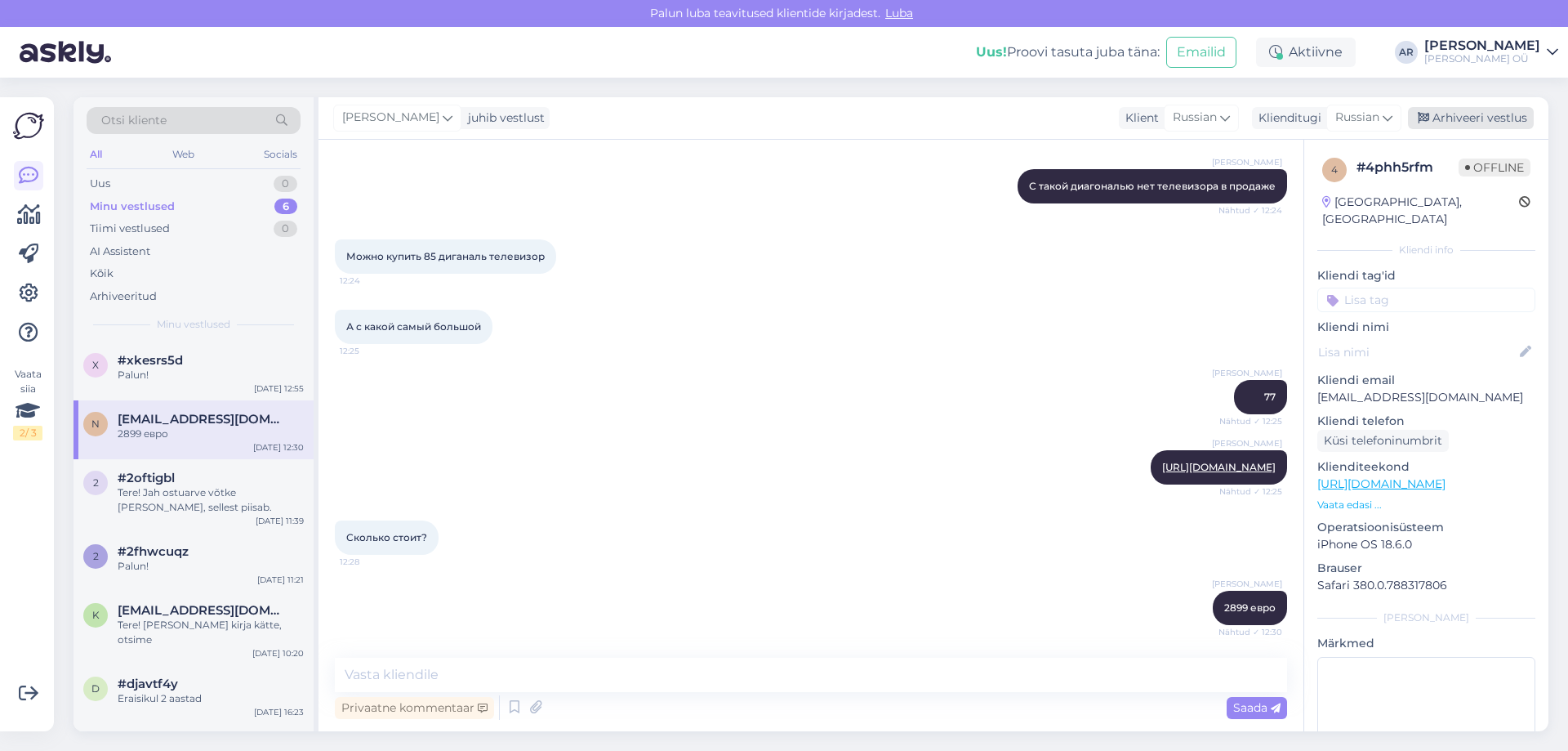
click at [1468, 118] on div "Arhiveeri vestlus" at bounding box center [1471, 118] width 126 height 22
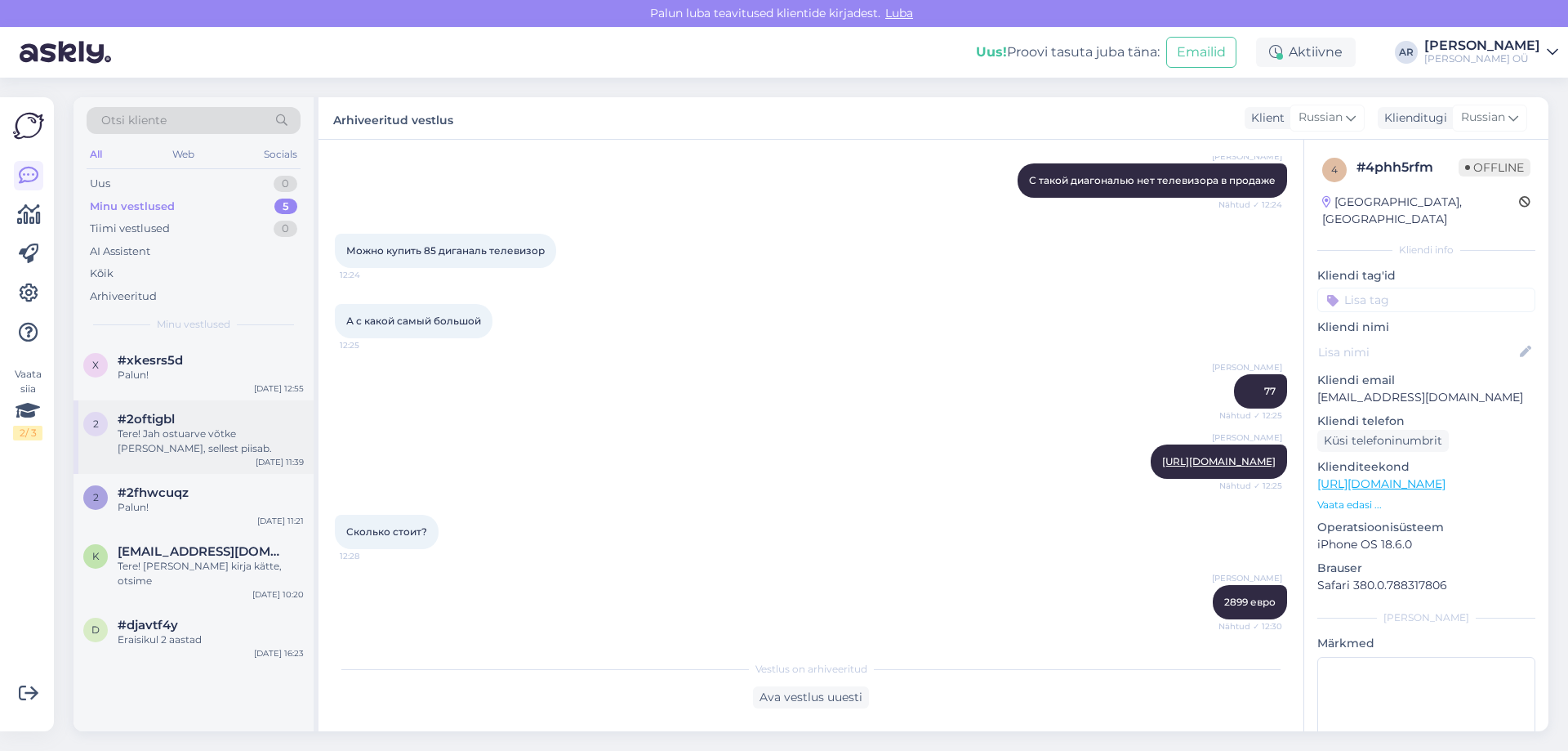
click at [206, 445] on div "Tere! Jah ostuarve võtke [PERSON_NAME], sellest piisab." at bounding box center [211, 441] width 186 height 30
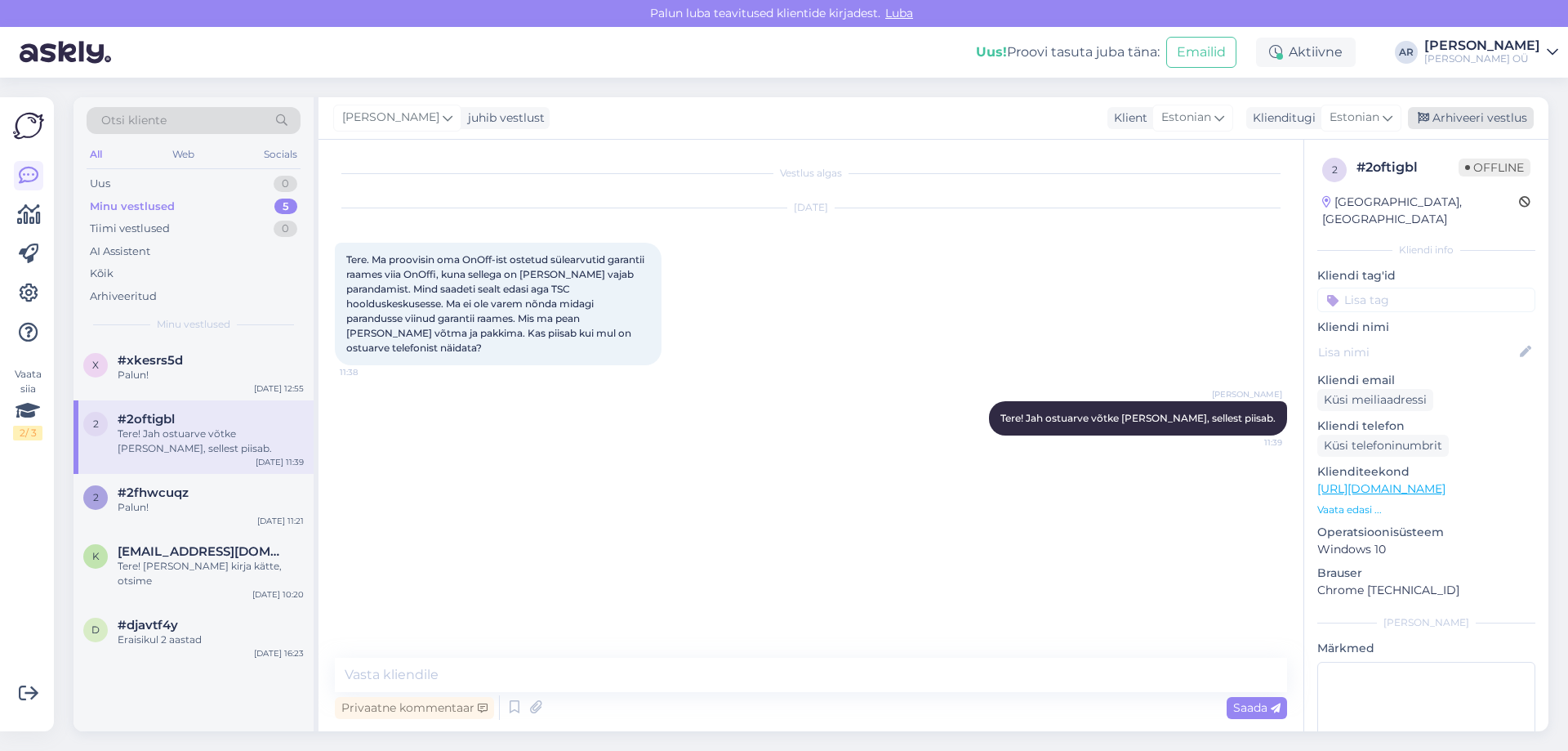
click at [1498, 117] on div "Arhiveeri vestlus" at bounding box center [1471, 118] width 126 height 22
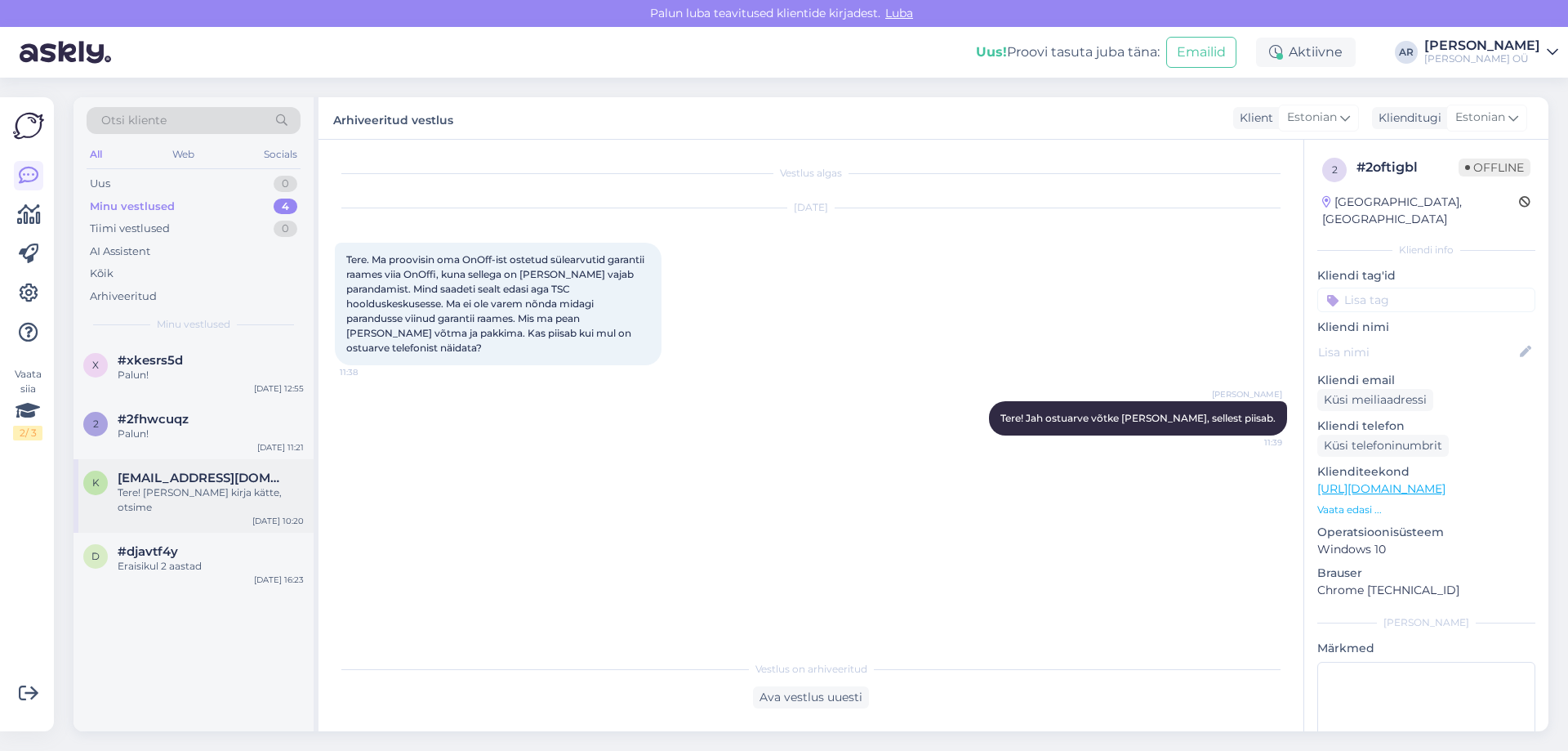
click at [193, 462] on div "k [EMAIL_ADDRESS][DOMAIN_NAME] Tere! [PERSON_NAME] kirja kätte, otsime [DATE] 1…" at bounding box center [193, 495] width 240 height 73
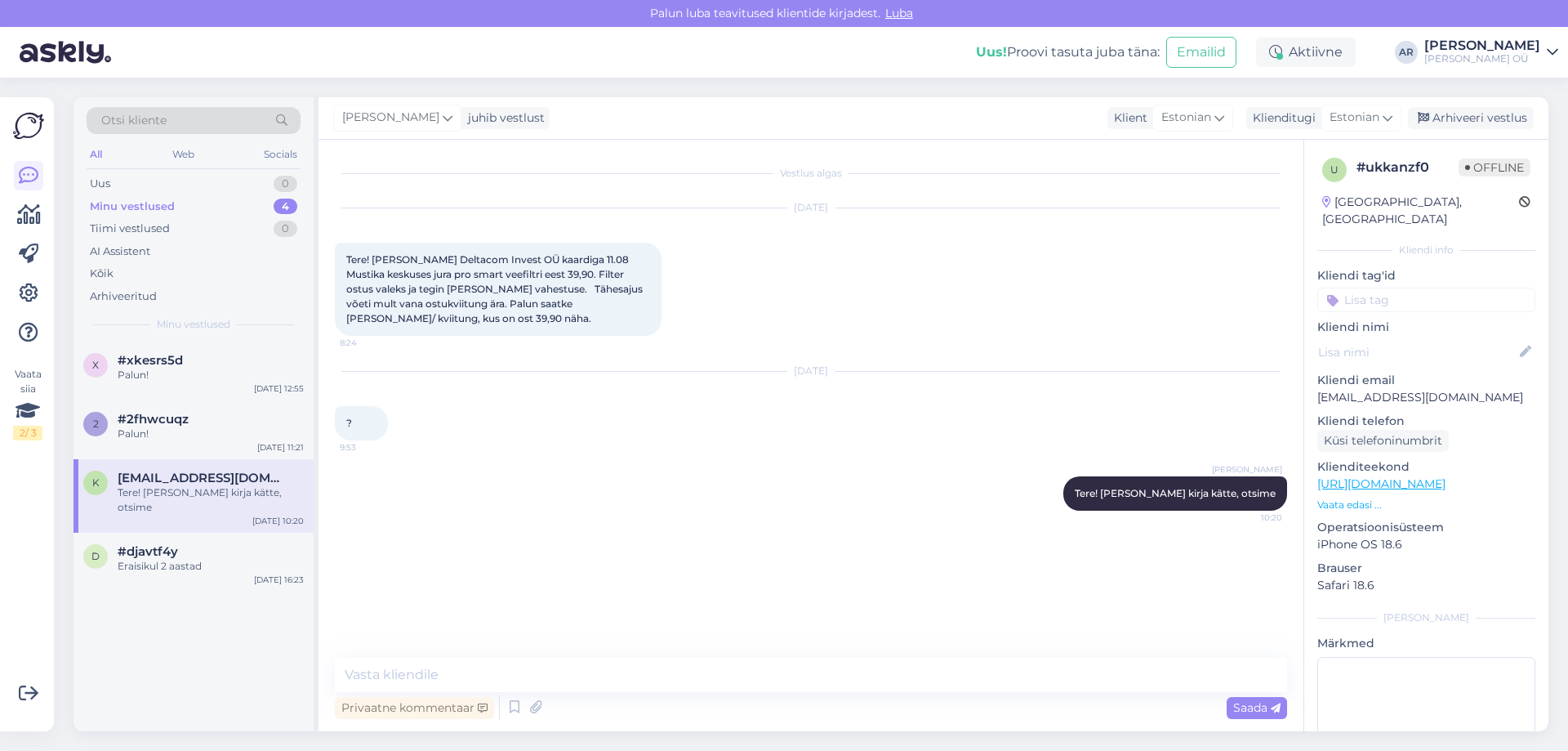
drag, startPoint x: 1465, startPoint y: 128, endPoint x: 999, endPoint y: 274, distance: 488.3
click at [1465, 128] on div "Arhiveeri vestlus" at bounding box center [1471, 118] width 126 height 22
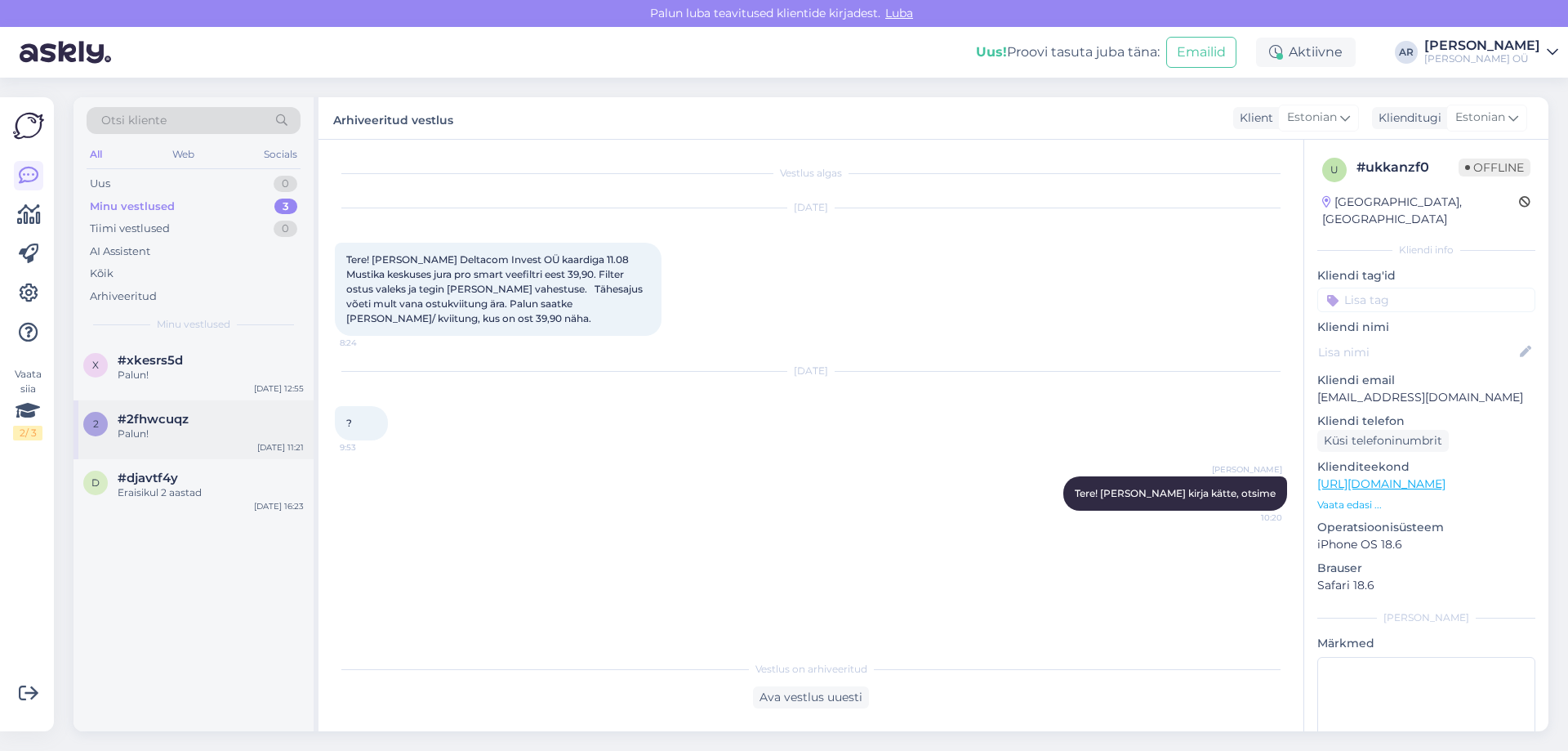
click at [162, 428] on div "Palun!" at bounding box center [211, 434] width 186 height 14
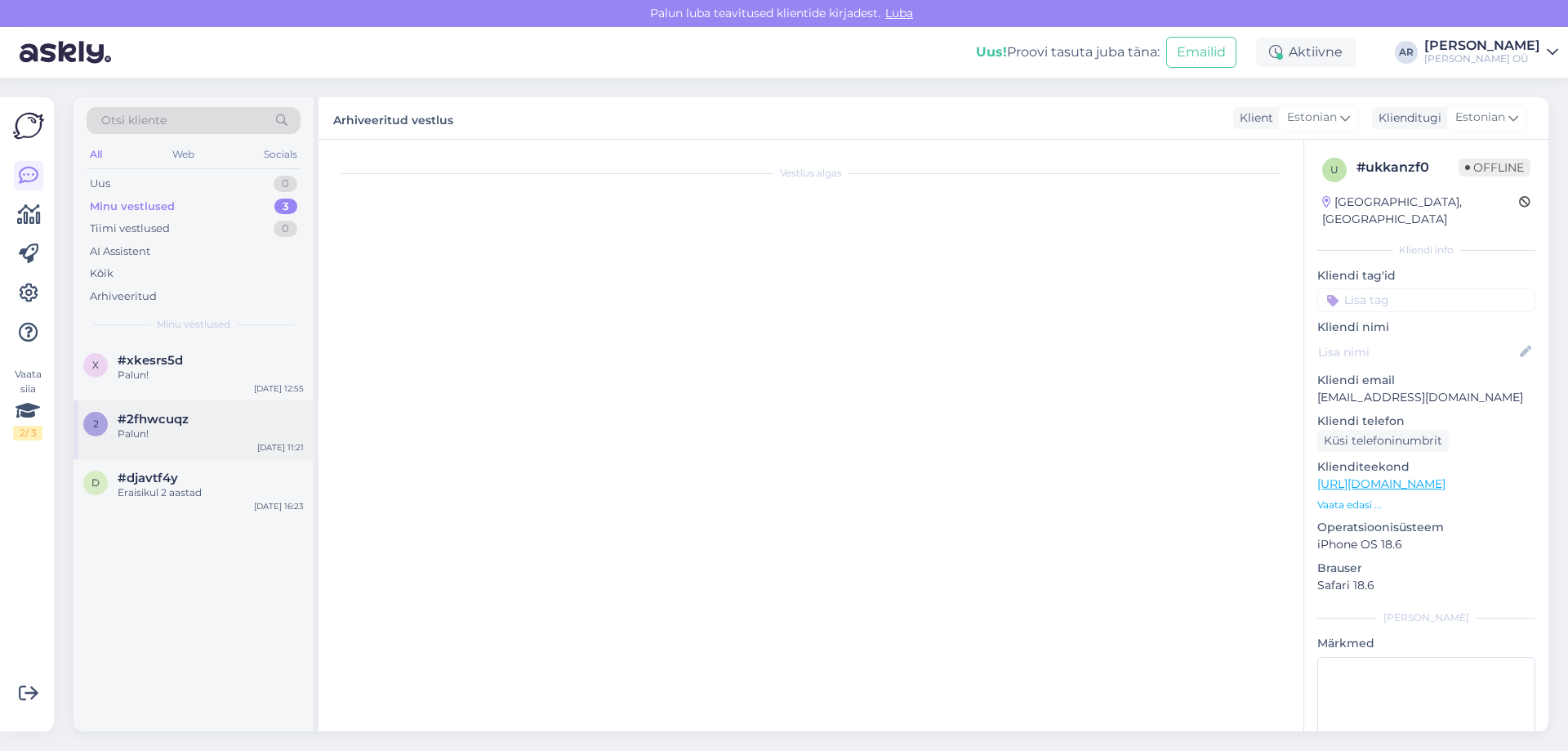
scroll to position [498, 0]
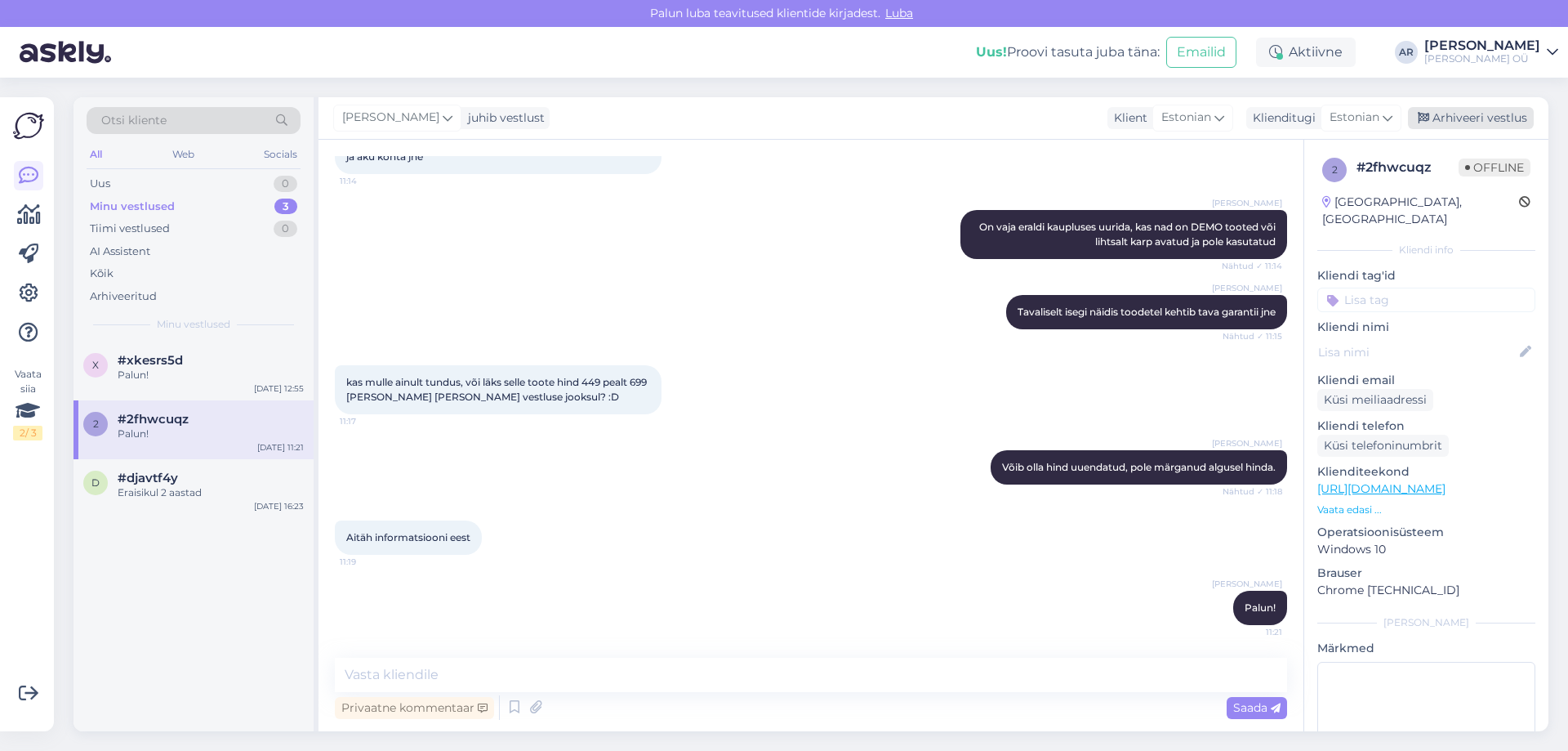
click at [1439, 128] on div "Arhiveeri vestlus" at bounding box center [1471, 118] width 126 height 22
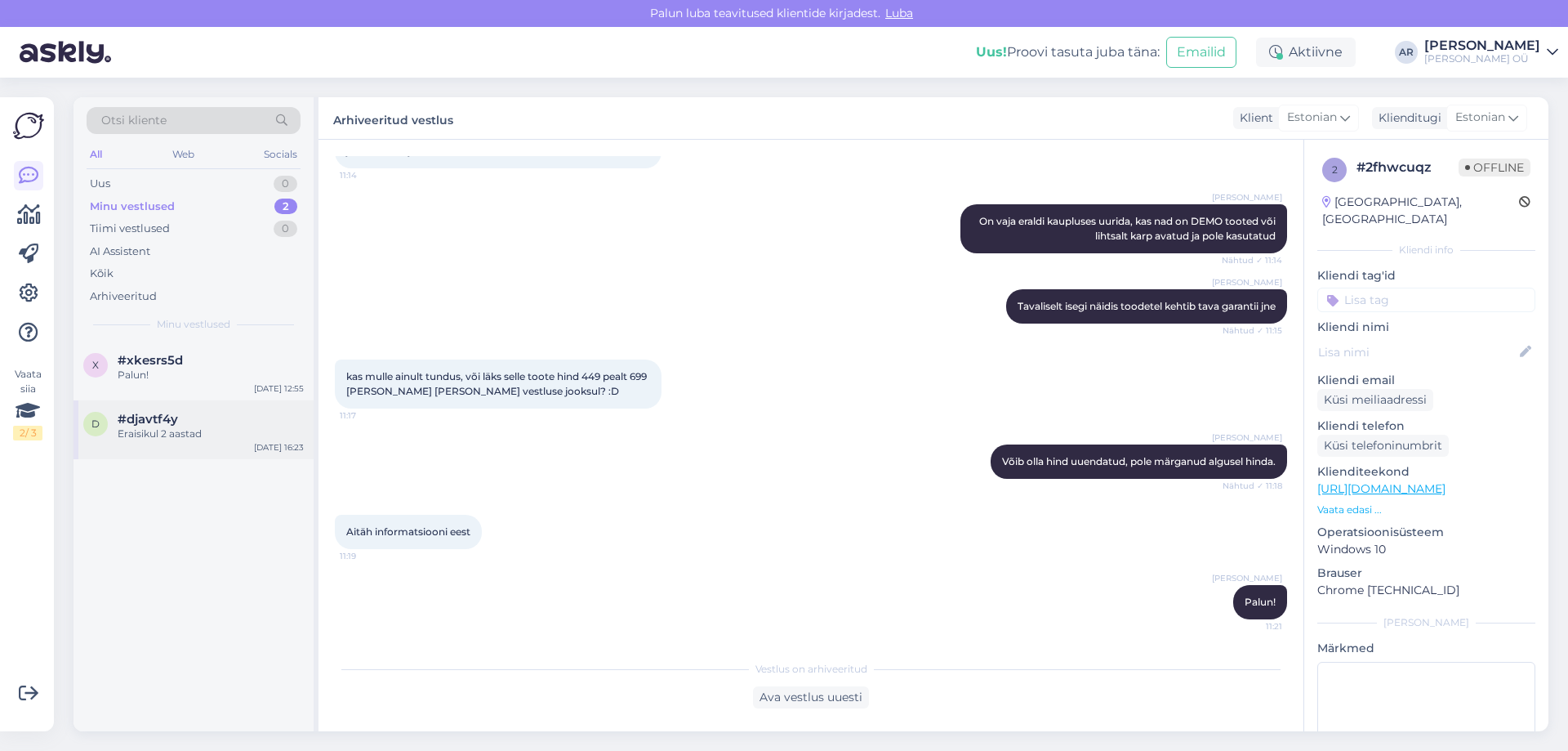
click at [232, 445] on div "d #djavtf4y Eraisikul 2 aastad [DATE] 16:23" at bounding box center [193, 430] width 240 height 59
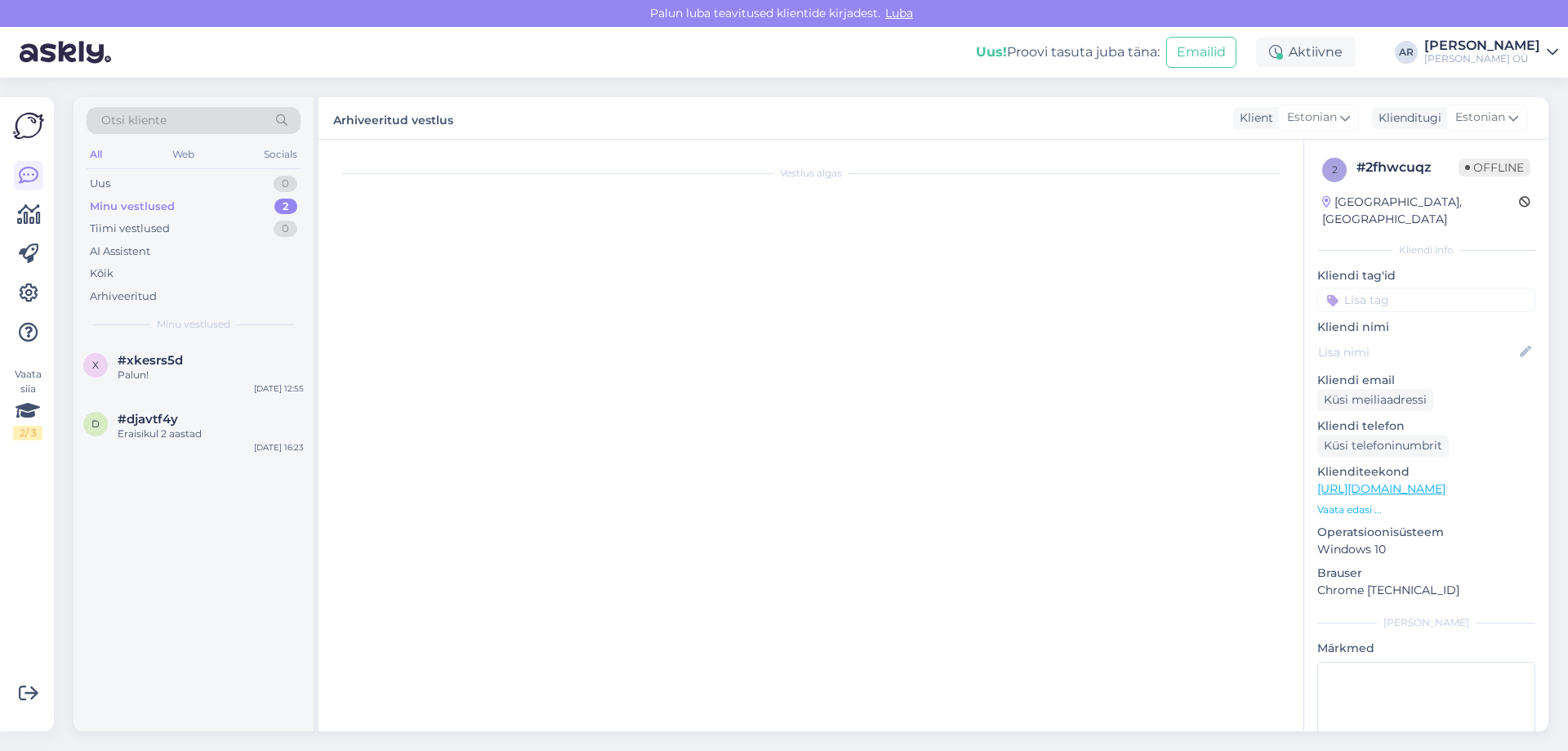
scroll to position [89, 0]
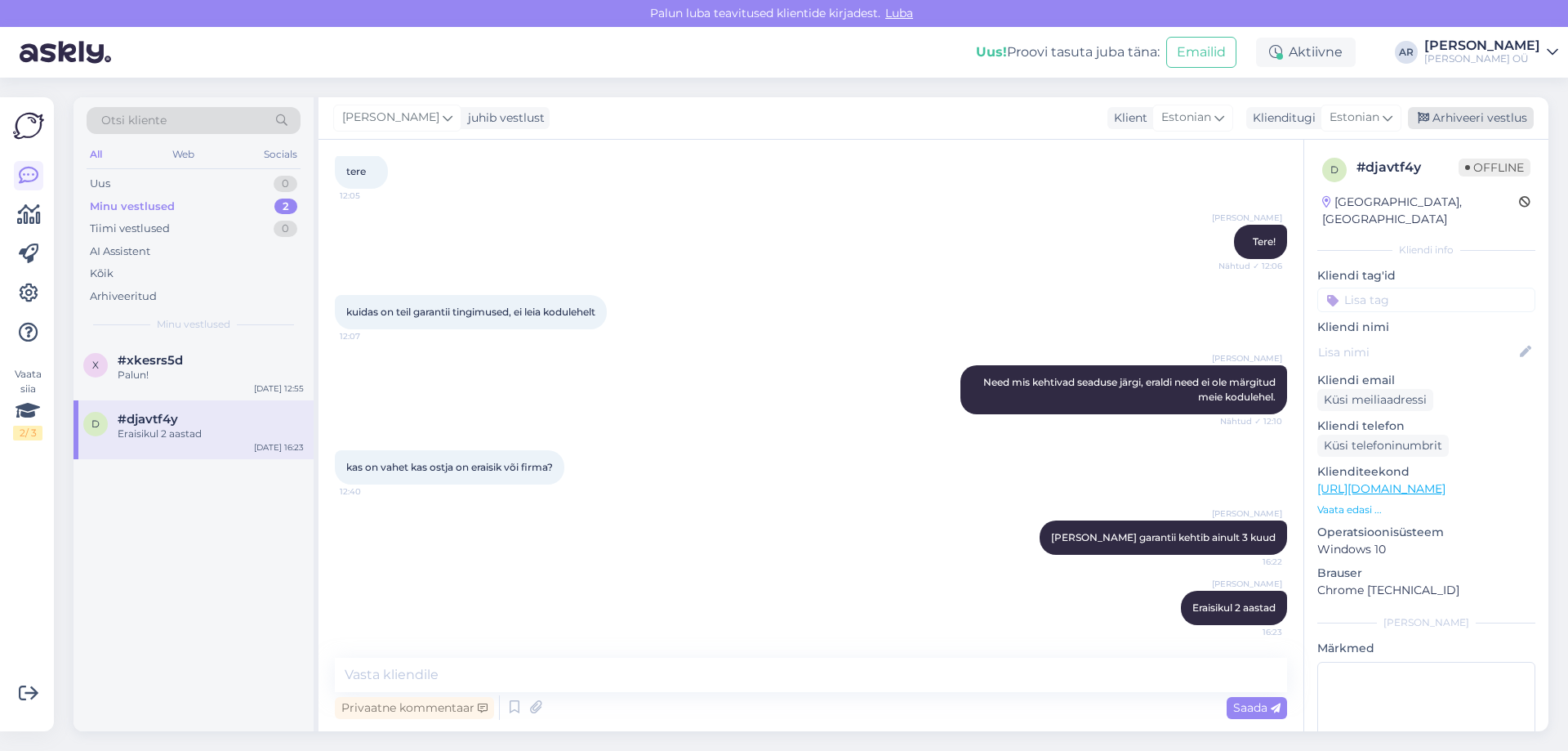
click at [1457, 122] on div "Arhiveeri vestlus" at bounding box center [1471, 118] width 126 height 22
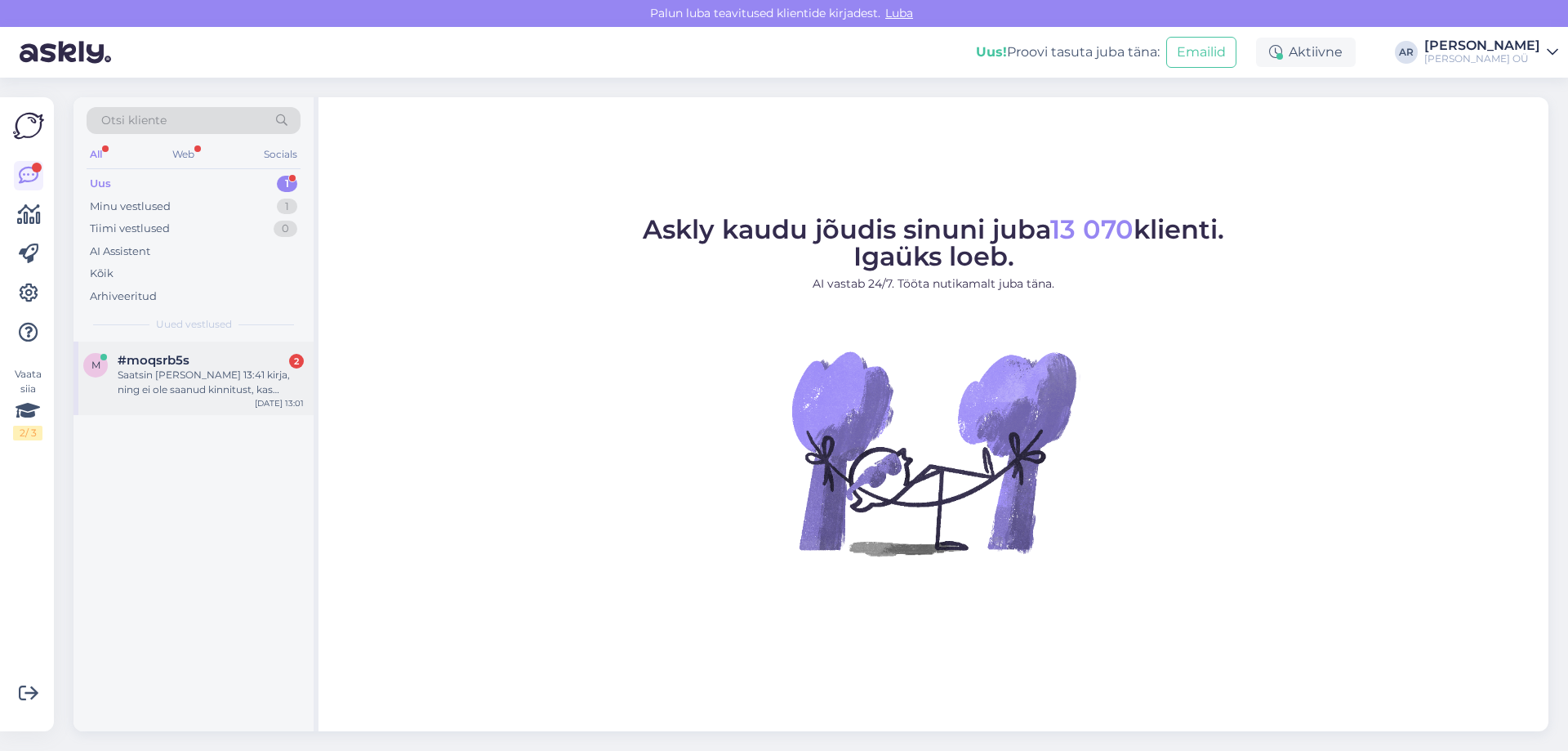
click at [184, 390] on div "Saatsin eile kell 13:41 kirja, ning ei ole saanud kinnitust, kas sellega tegele…" at bounding box center [211, 382] width 186 height 30
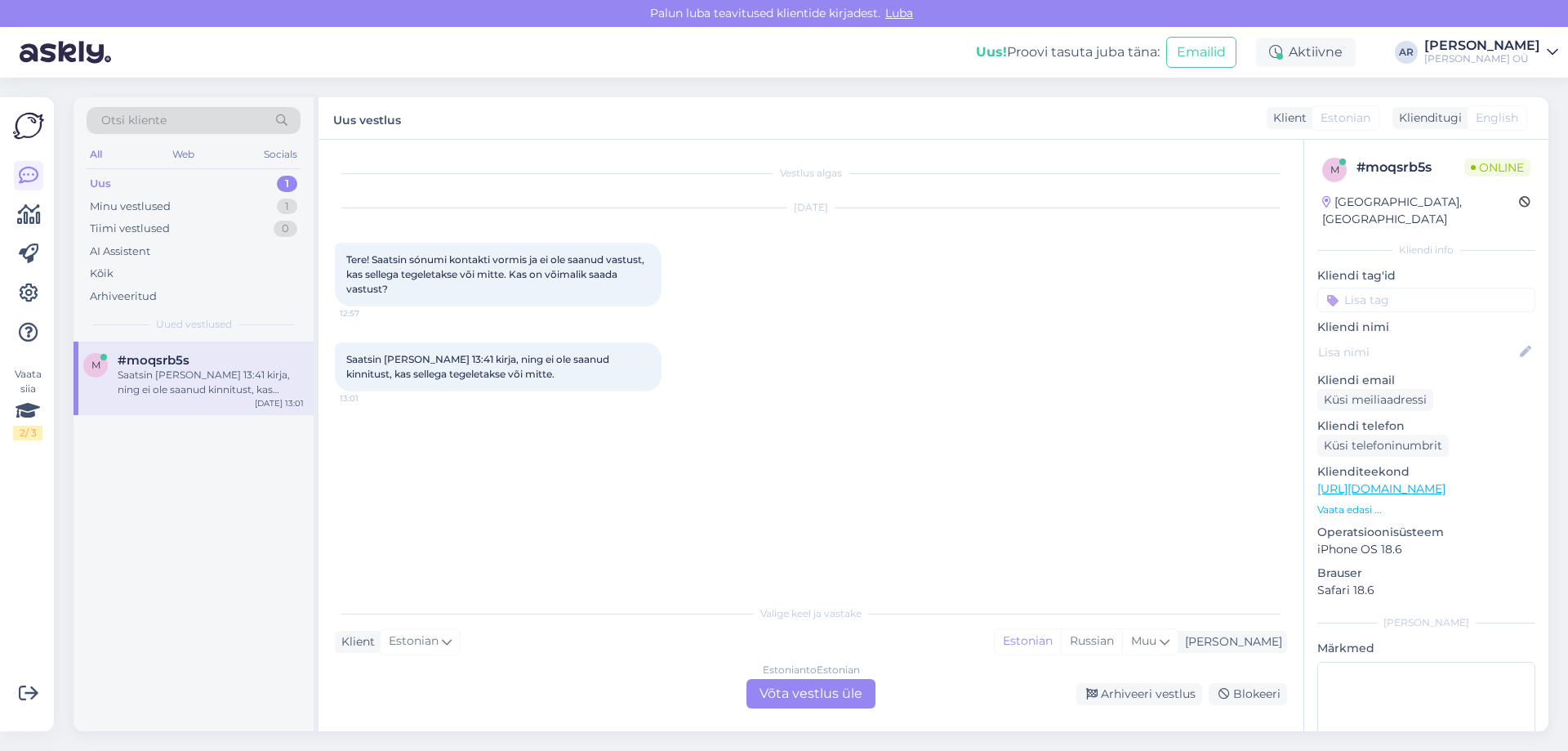
click at [776, 683] on div "Estonian to Estonian Võta vestlus üle" at bounding box center [811, 693] width 129 height 30
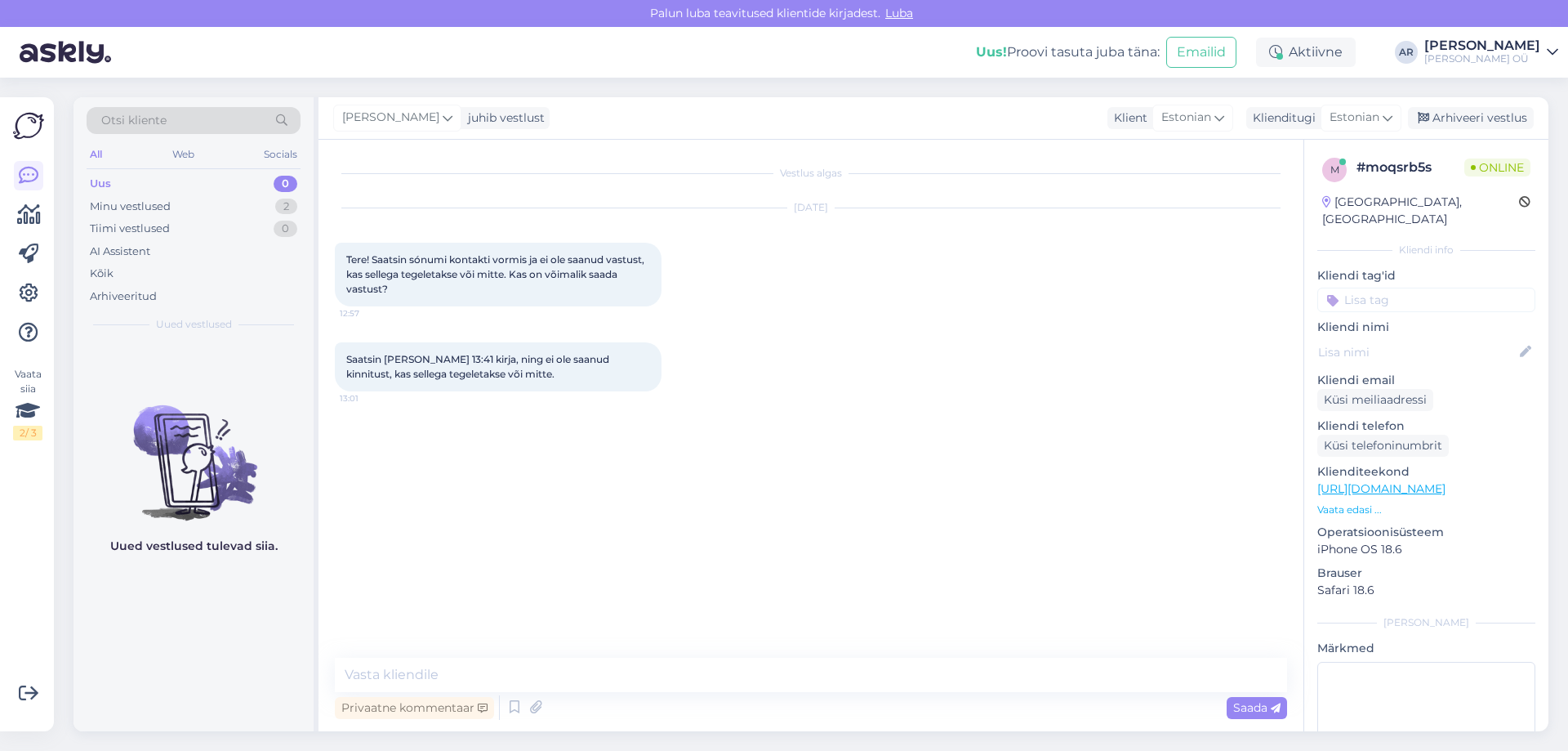
click at [663, 657] on div "Vestlus algas Aug 14 2025 Tere! Saatsin sónumi kontakti vormis ja ei ole saanud…" at bounding box center [811, 435] width 985 height 592
click at [655, 672] on textarea at bounding box center [811, 675] width 952 height 34
type textarea "Tere!"
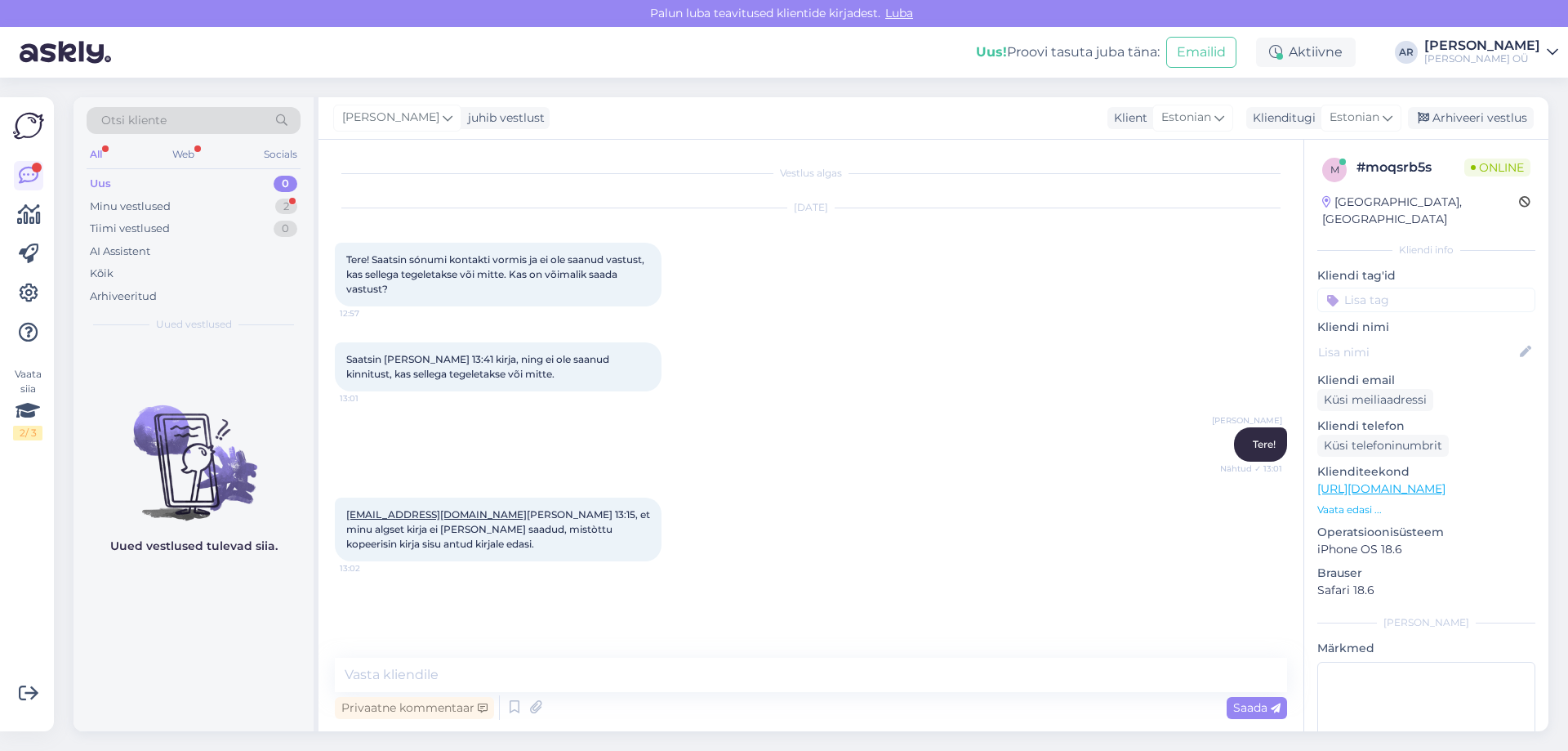
click at [701, 654] on div "Vestlus algas Aug 14 2025 Tere! Saatsin sónumi kontakti vormis ja ei ole saanud…" at bounding box center [811, 435] width 985 height 592
click at [676, 660] on textarea at bounding box center [811, 675] width 952 height 34
click at [469, 671] on textarea at bounding box center [811, 675] width 952 height 34
type textarea "K"
type textarea "Kontrollin"
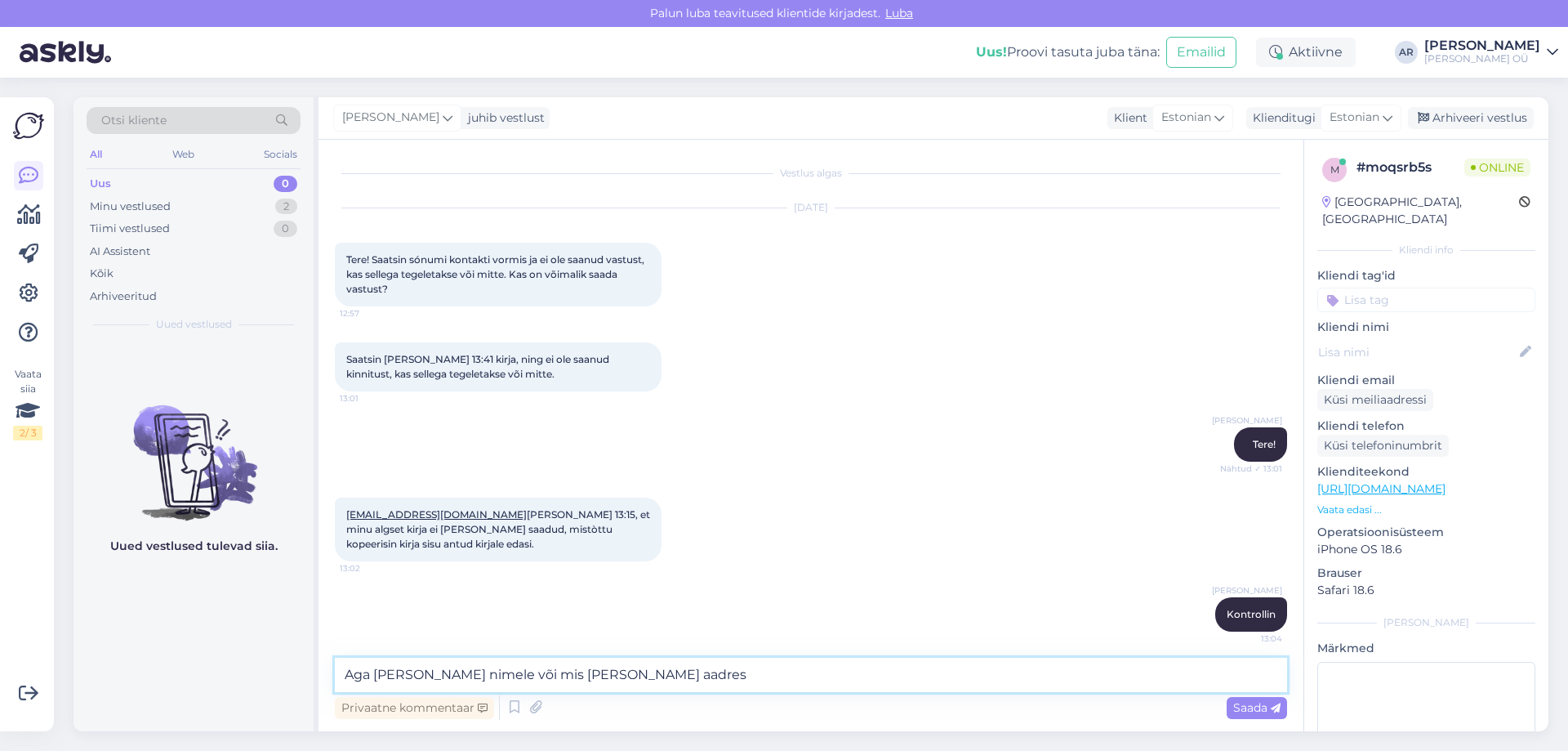
type textarea "Aga kelle nimele või mis meili aadress"
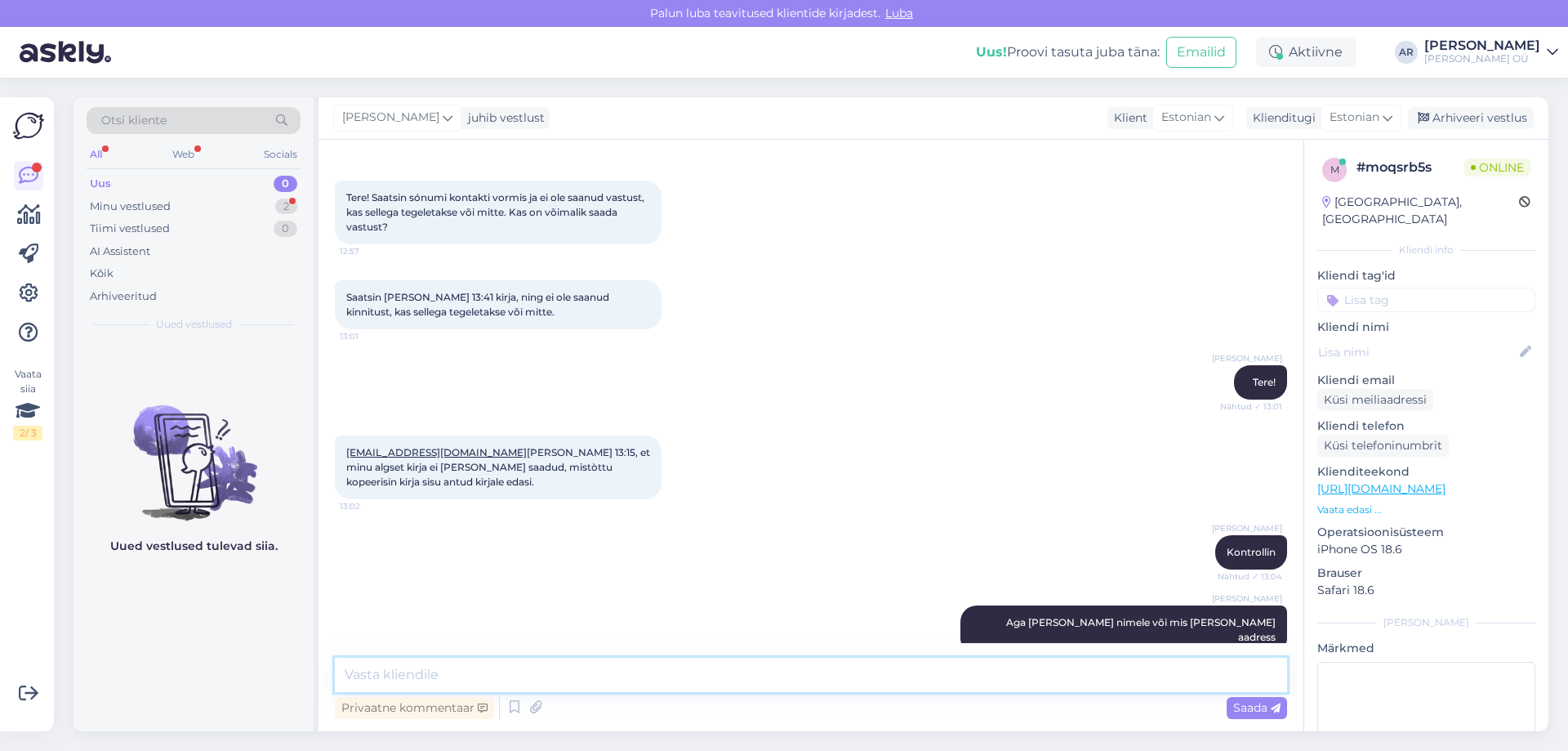
scroll to position [132, 0]
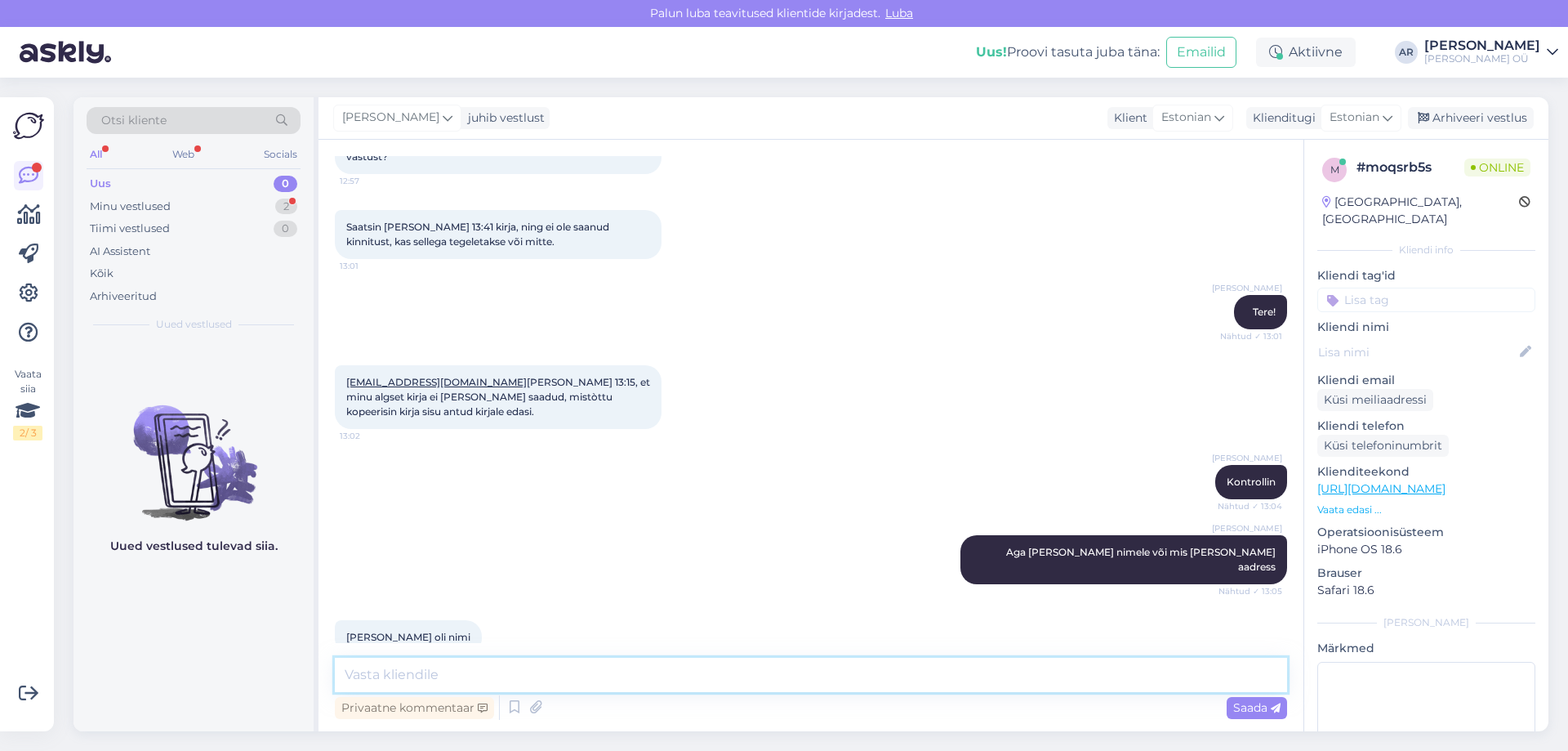
click at [412, 677] on textarea at bounding box center [811, 675] width 952 height 34
click at [486, 682] on textarea at bounding box center [811, 675] width 952 height 34
click at [468, 661] on textarea at bounding box center [811, 675] width 952 height 34
click at [468, 667] on textarea at bounding box center [811, 675] width 952 height 34
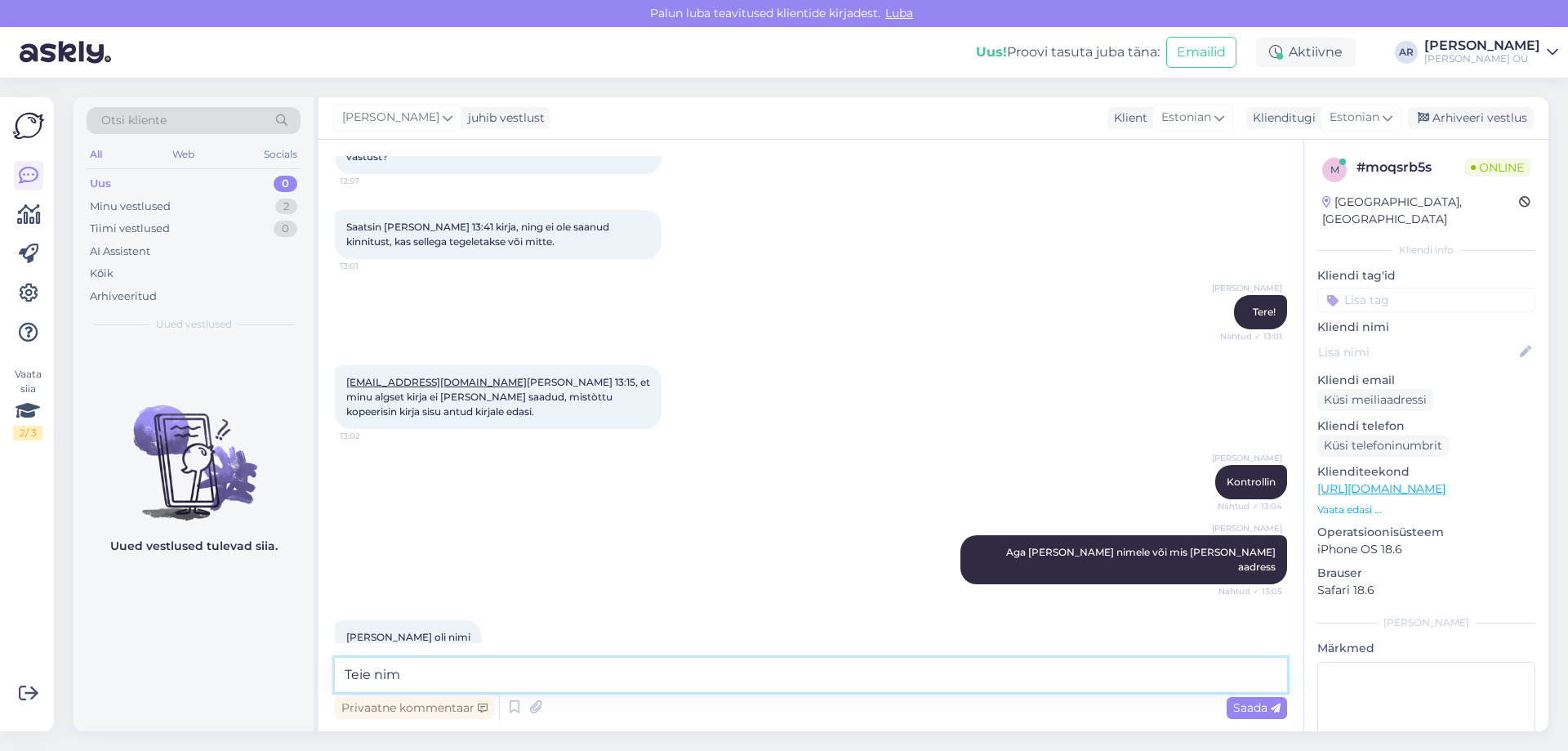
type textarea "Teie nimi"
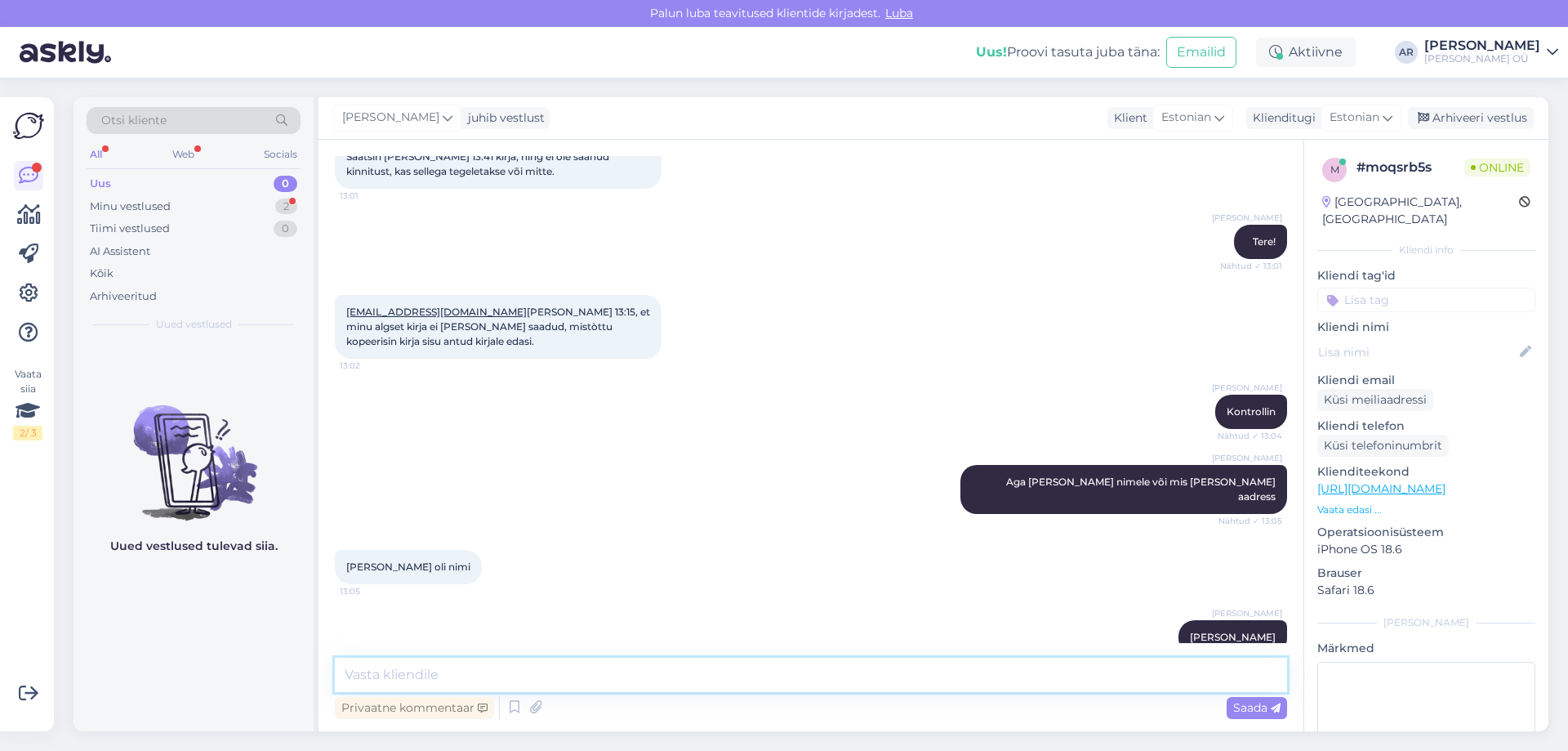
scroll to position [343, 0]
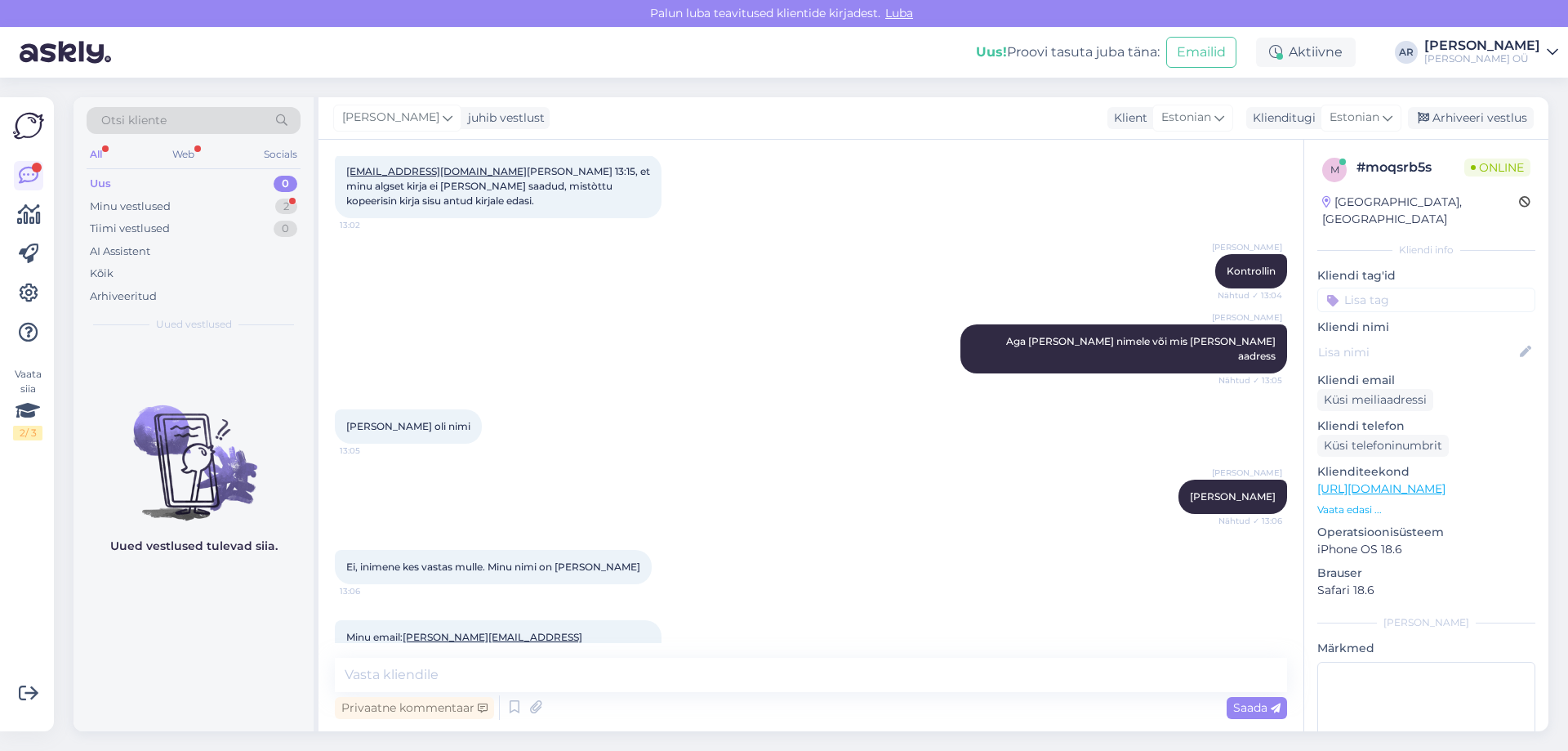
drag, startPoint x: 645, startPoint y: 536, endPoint x: 561, endPoint y: 540, distance: 84.1
click at [561, 561] on span "Ei, inimene kes vastas mulle. Minu nimi on Manuela Aasmäe" at bounding box center [493, 567] width 294 height 13
copy span "Manuela Aasmäe"
click at [223, 212] on div "Minu vestlused 2" at bounding box center [193, 207] width 214 height 23
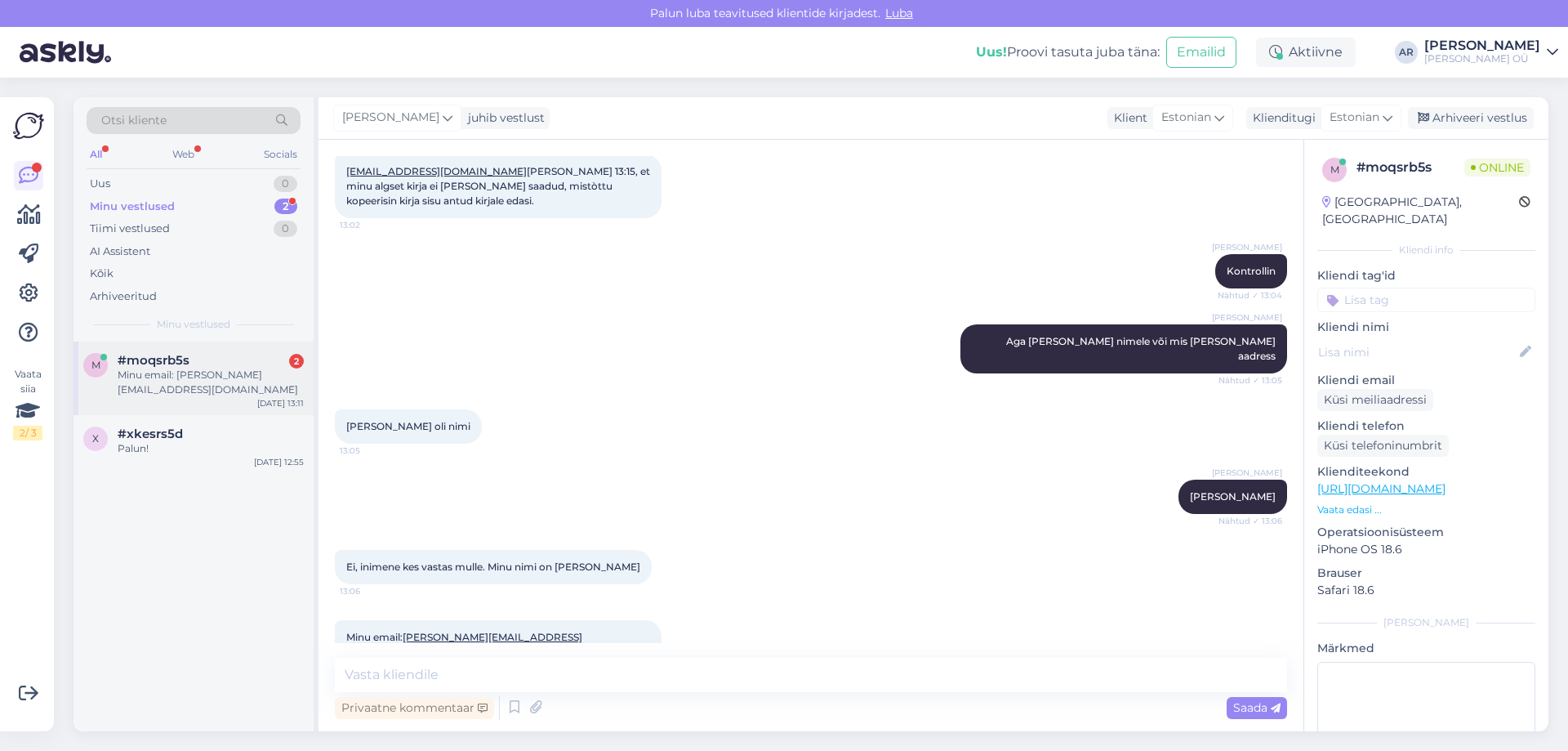
click at [218, 392] on div "Minu email: manuela.aasmae@outlook.com" at bounding box center [211, 382] width 186 height 30
click at [558, 684] on textarea at bounding box center [811, 675] width 952 height 34
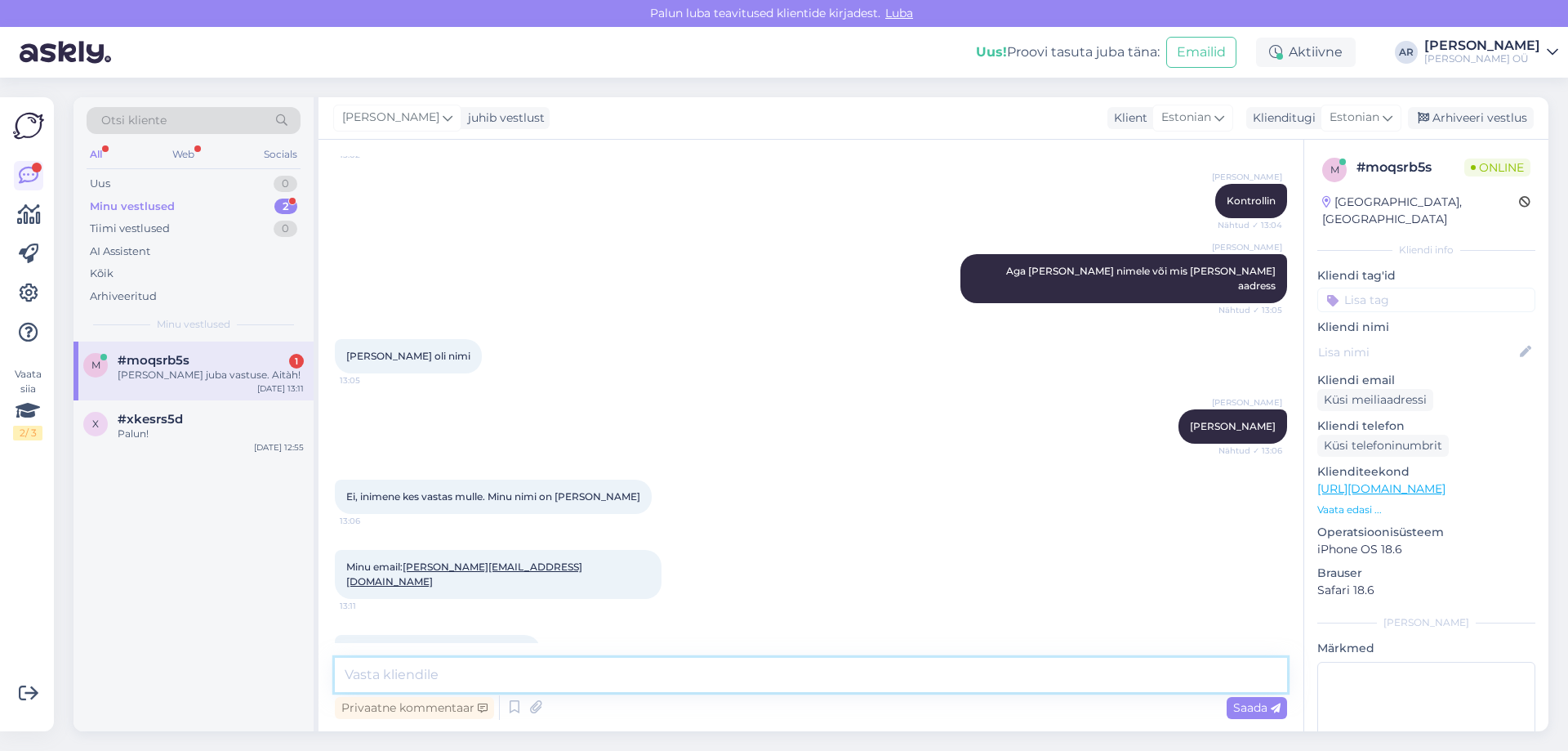
click at [406, 676] on textarea at bounding box center [811, 675] width 952 height 34
type textarea "Palun!"
